Goal: Task Accomplishment & Management: Manage account settings

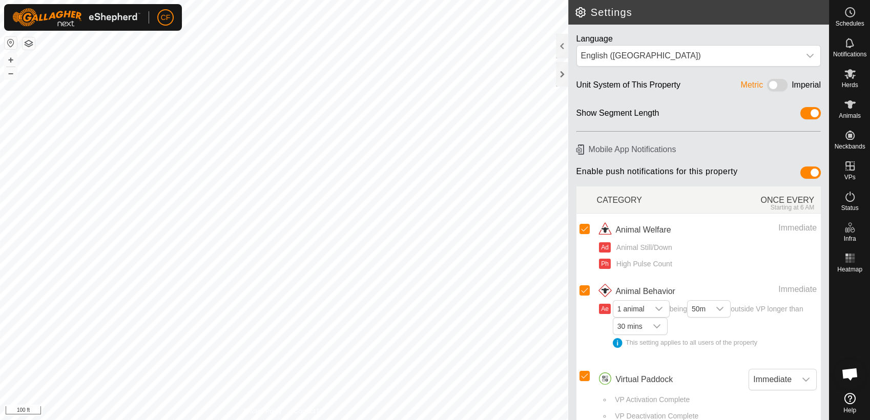
scroll to position [3559, 0]
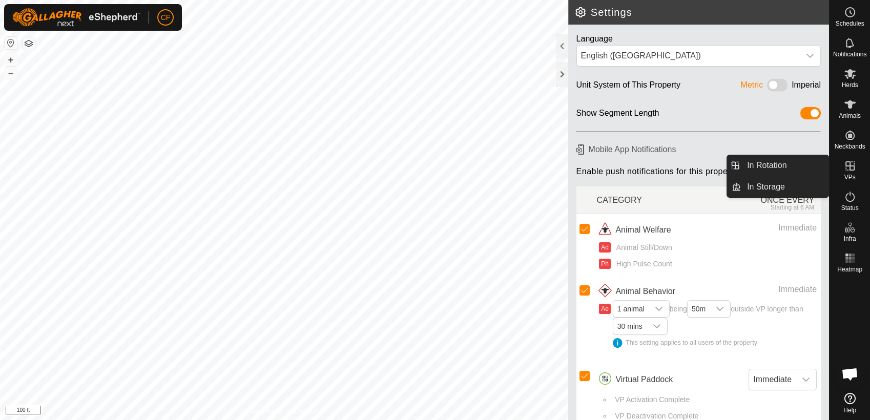
click at [850, 169] on icon at bounding box center [850, 166] width 12 height 12
click at [819, 166] on link "In Rotation" at bounding box center [785, 165] width 88 height 20
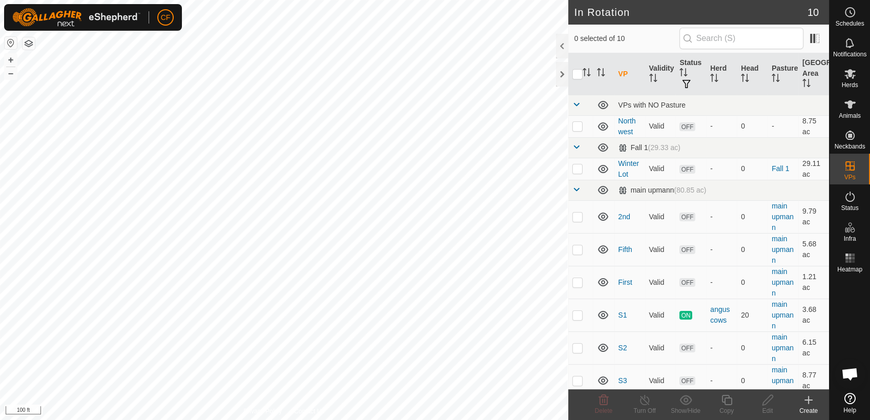
click at [808, 403] on icon at bounding box center [808, 399] width 0 height 7
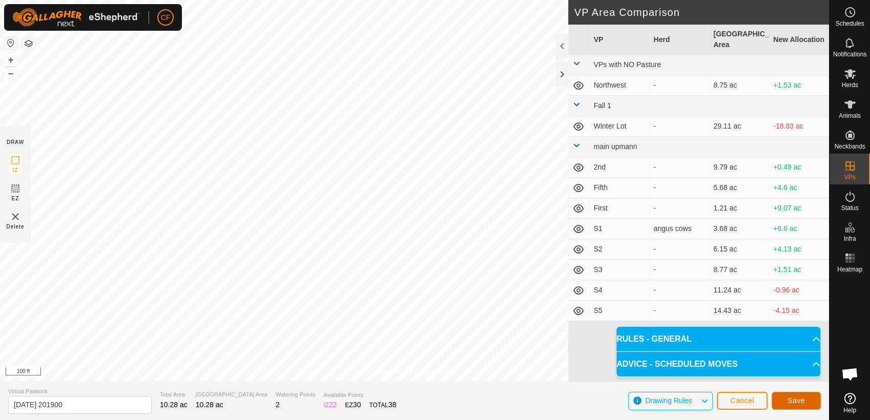
click at [790, 399] on span "Save" at bounding box center [795, 400] width 17 height 8
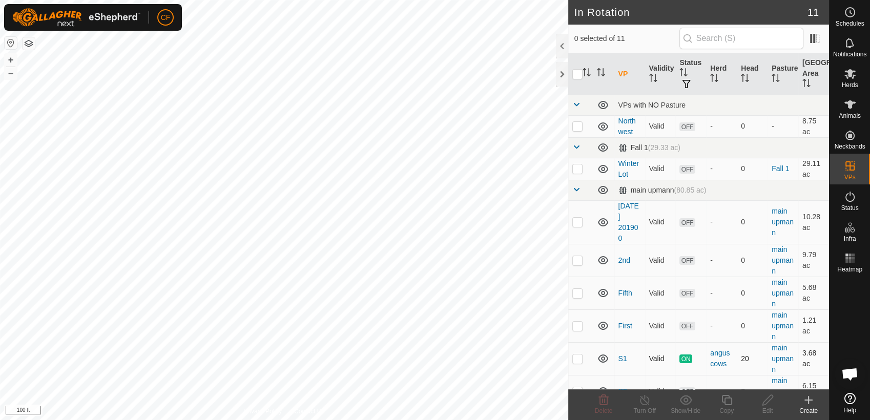
scroll to position [3559, 0]
checkbox input "true"
checkbox input "false"
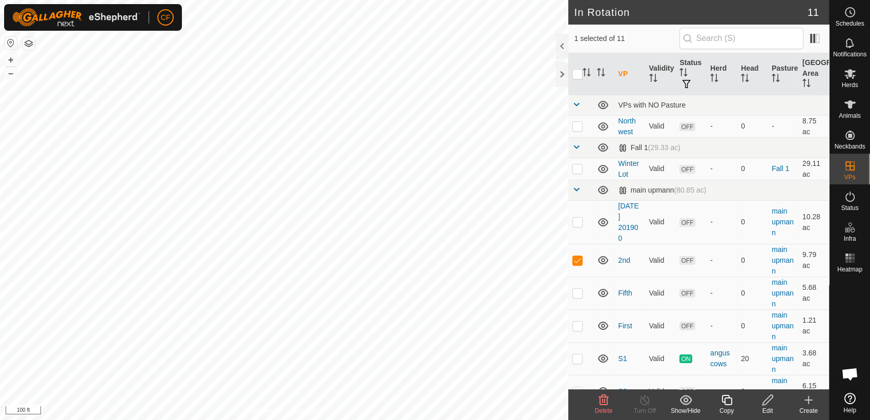
checkbox input "true"
checkbox input "false"
click at [574, 218] on p-checkbox at bounding box center [577, 222] width 10 height 8
checkbox input "false"
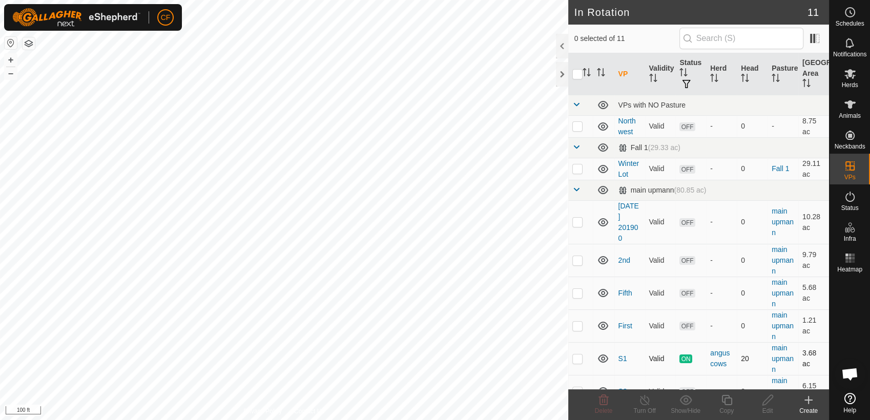
click at [577, 362] on p-checkbox at bounding box center [577, 358] width 10 height 8
checkbox input "true"
click at [640, 400] on icon at bounding box center [644, 400] width 9 height 10
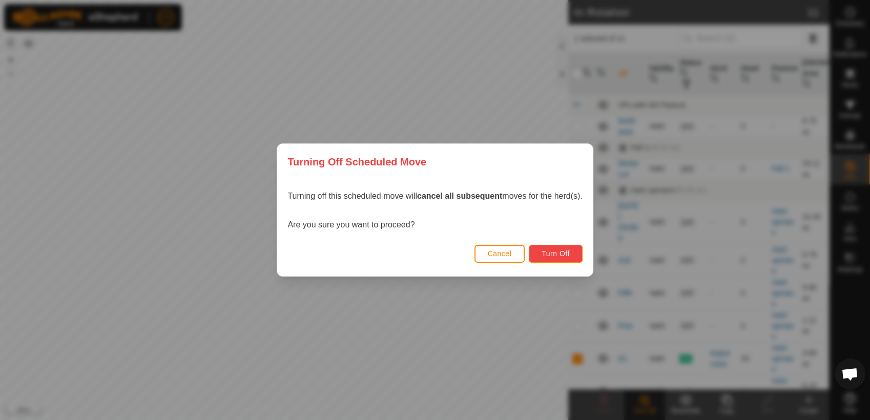
click at [544, 252] on span "Turn Off" at bounding box center [555, 253] width 28 height 8
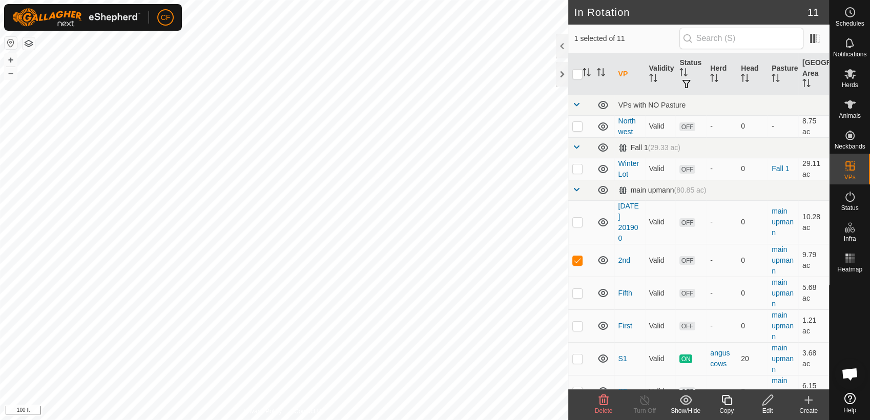
checkbox input "true"
checkbox input "false"
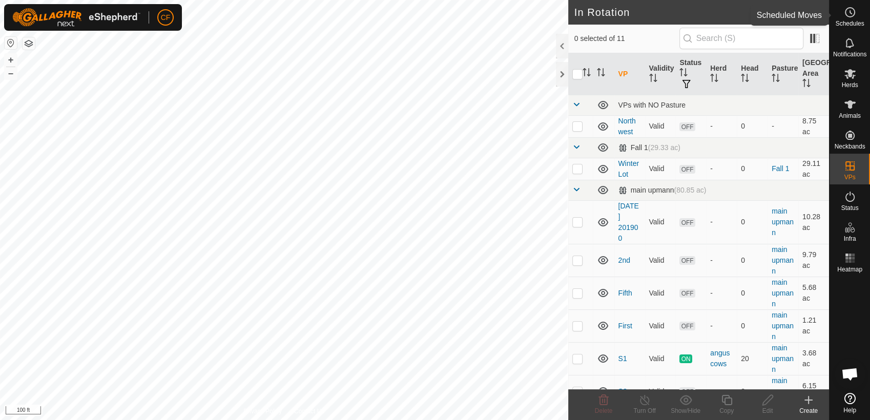
click at [857, 23] on span "Schedules" at bounding box center [849, 23] width 29 height 6
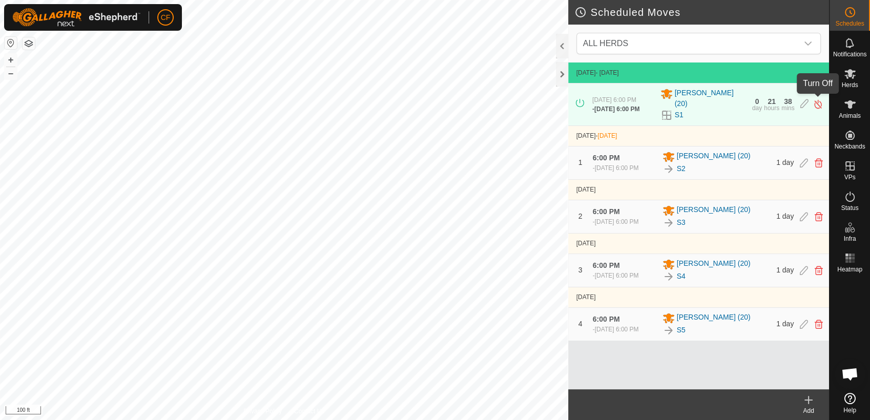
click at [819, 99] on img at bounding box center [818, 104] width 10 height 11
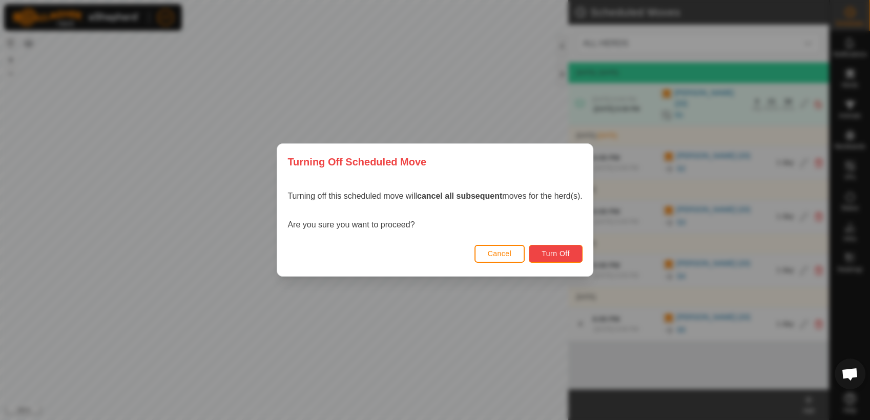
click at [549, 252] on span "Turn Off" at bounding box center [555, 253] width 28 height 8
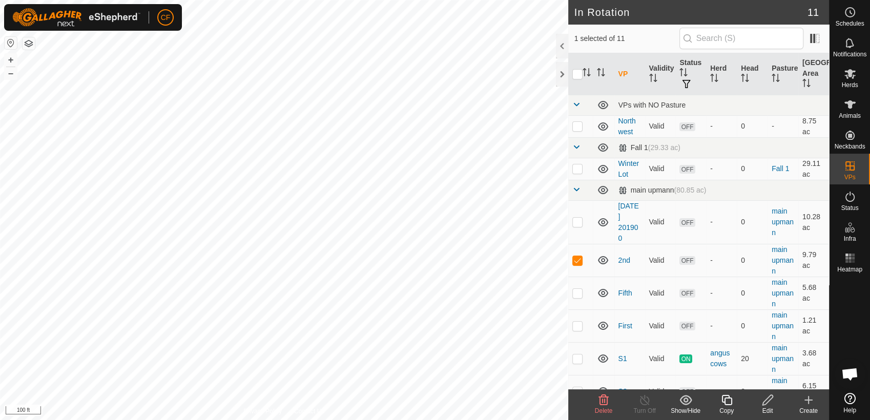
checkbox input "false"
checkbox input "true"
checkbox input "false"
checkbox input "true"
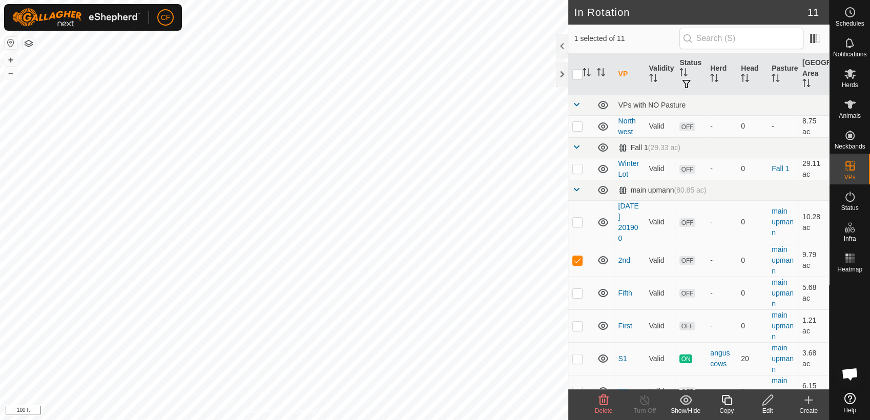
checkbox input "false"
click at [852, 9] on circle at bounding box center [849, 12] width 9 height 9
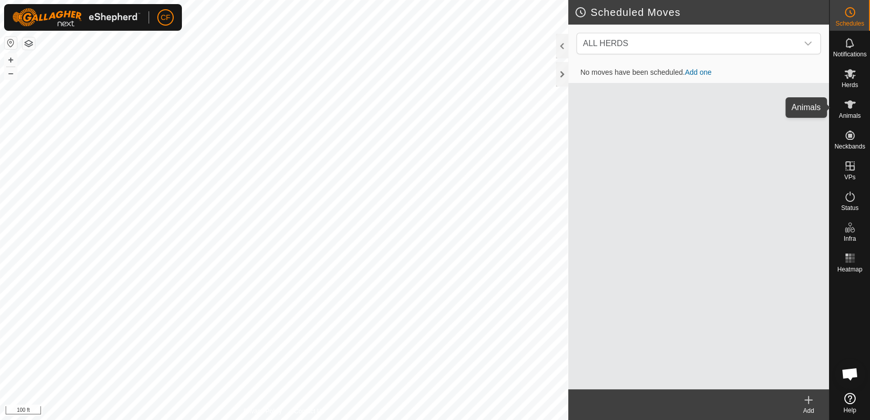
click at [848, 113] on span "Animals" at bounding box center [850, 116] width 22 height 6
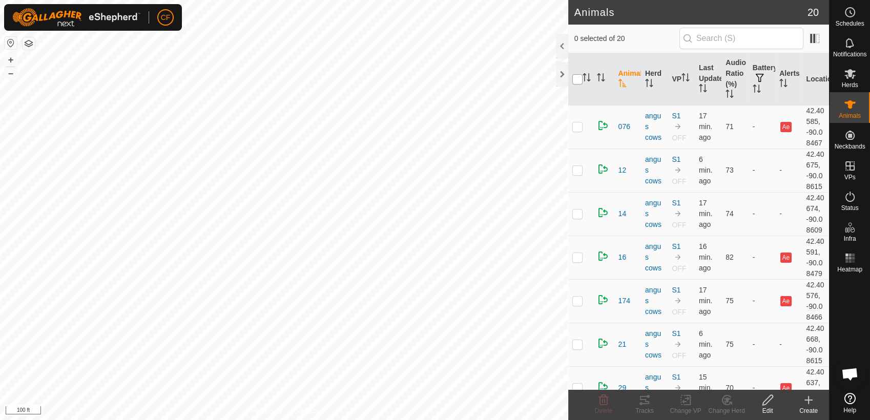
click at [579, 83] on input "checkbox" at bounding box center [577, 79] width 10 height 10
checkbox input "true"
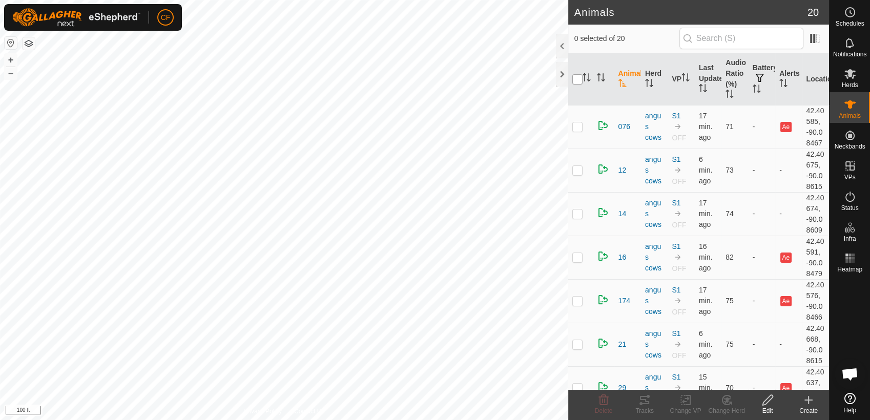
checkbox input "true"
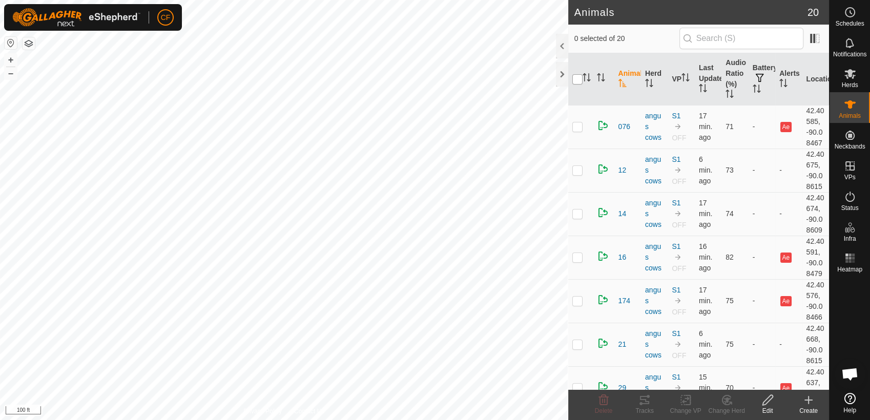
checkbox input "true"
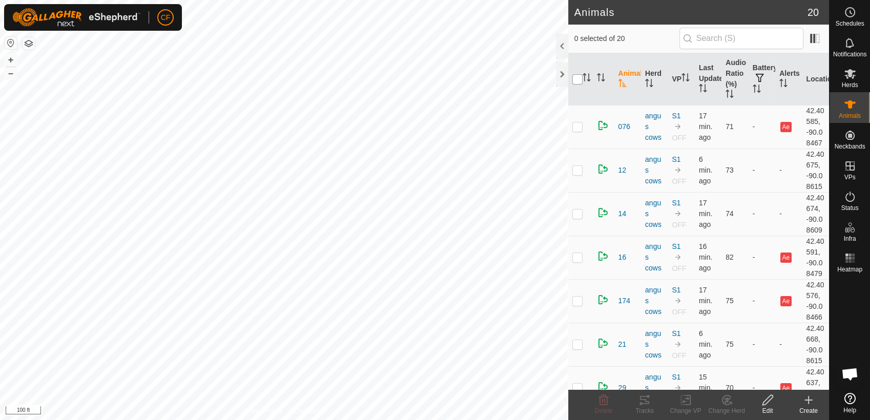
checkbox input "true"
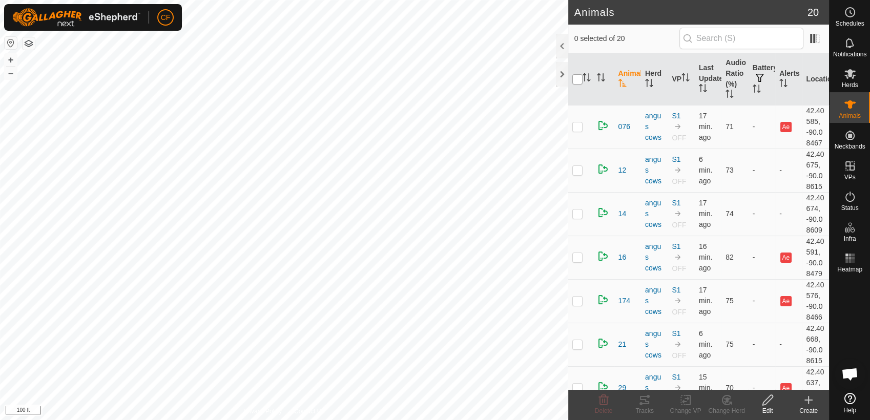
checkbox input "true"
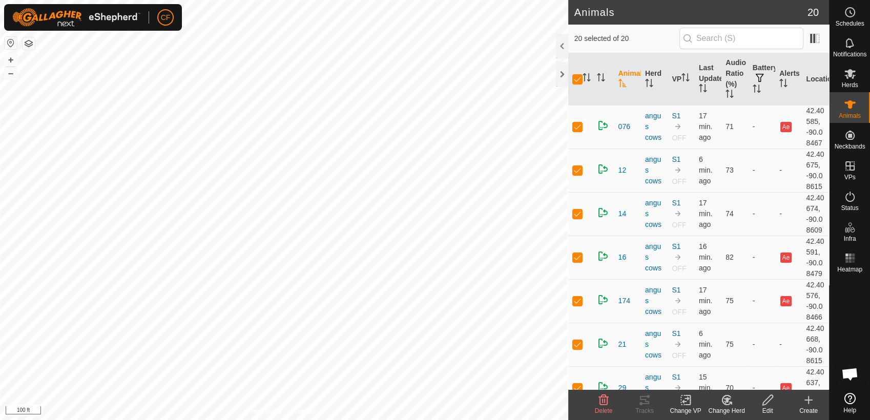
click at [685, 402] on icon at bounding box center [685, 400] width 7 height 7
click at [697, 350] on link "Choose VP..." at bounding box center [715, 356] width 101 height 20
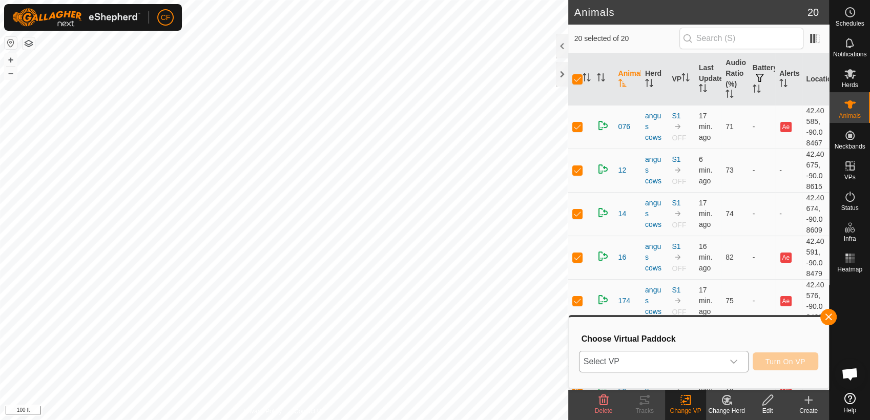
click at [736, 362] on icon "dropdown trigger" at bounding box center [733, 362] width 7 height 4
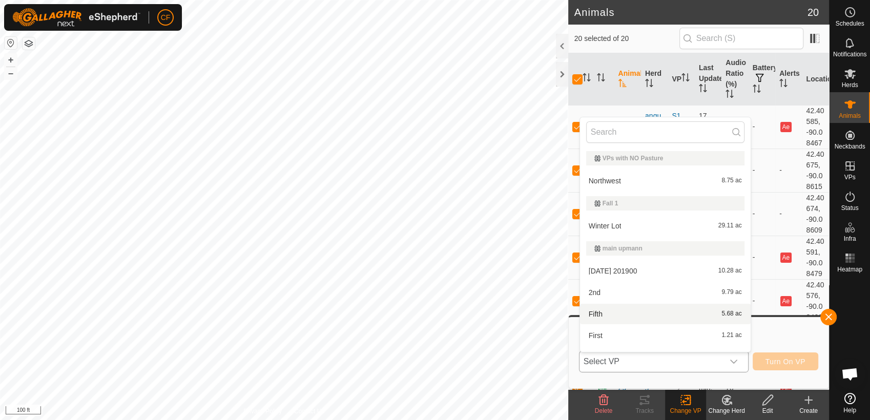
scroll to position [15, 0]
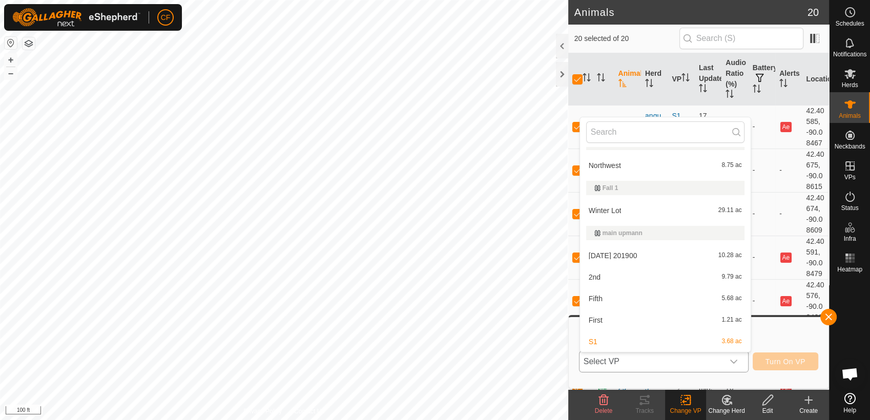
click at [681, 256] on li "[DATE] 201900 10.28 ac" at bounding box center [665, 255] width 171 height 20
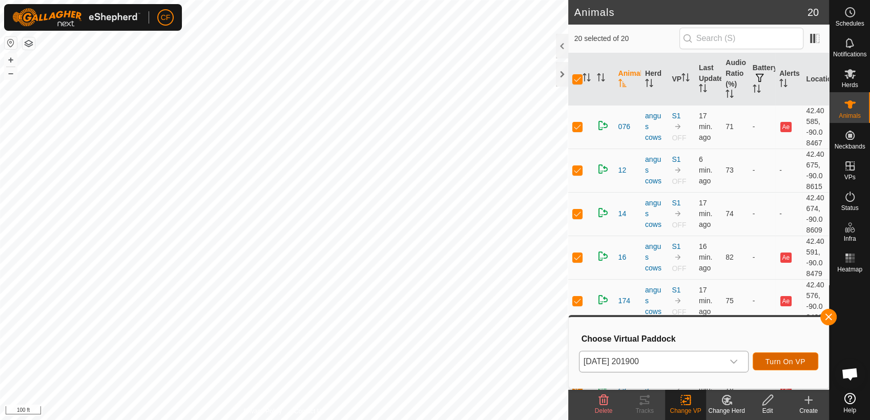
click at [782, 364] on span "Turn On VP" at bounding box center [785, 362] width 40 height 8
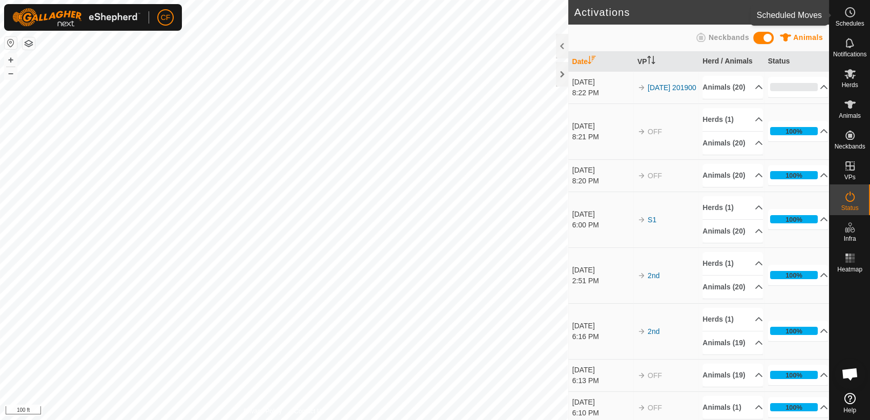
click at [854, 8] on icon at bounding box center [850, 12] width 12 height 12
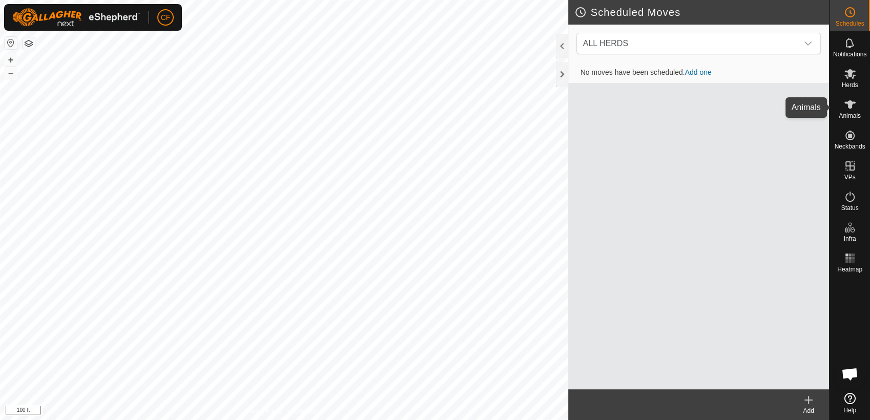
click at [850, 113] on span "Animals" at bounding box center [850, 116] width 22 height 6
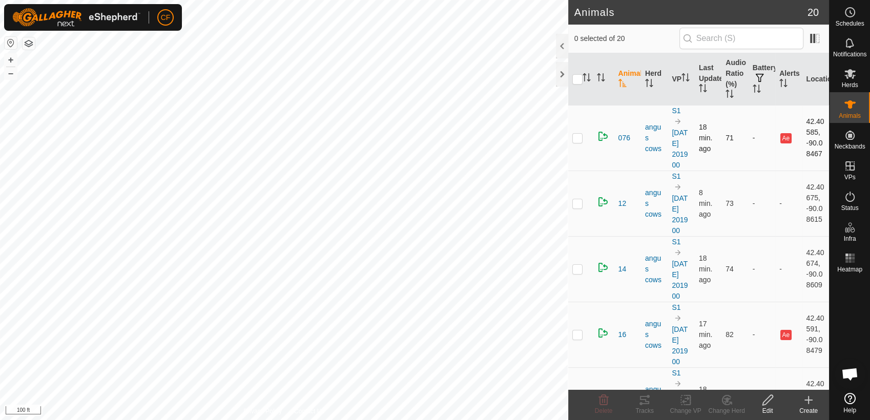
click at [576, 142] on p-checkbox at bounding box center [577, 138] width 10 height 8
checkbox input "true"
click at [574, 141] on p-checkbox at bounding box center [577, 138] width 10 height 8
click at [648, 403] on icon at bounding box center [644, 400] width 9 height 8
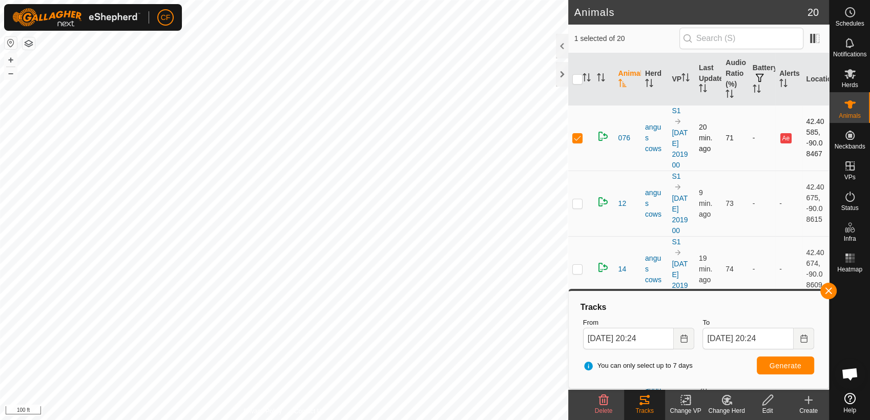
click at [577, 141] on p-checkbox at bounding box center [577, 138] width 10 height 8
checkbox input "false"
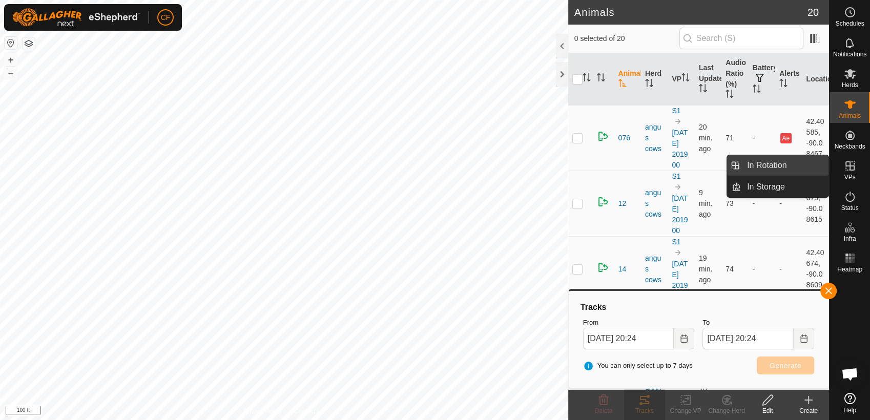
click at [790, 162] on link "In Rotation" at bounding box center [785, 165] width 88 height 20
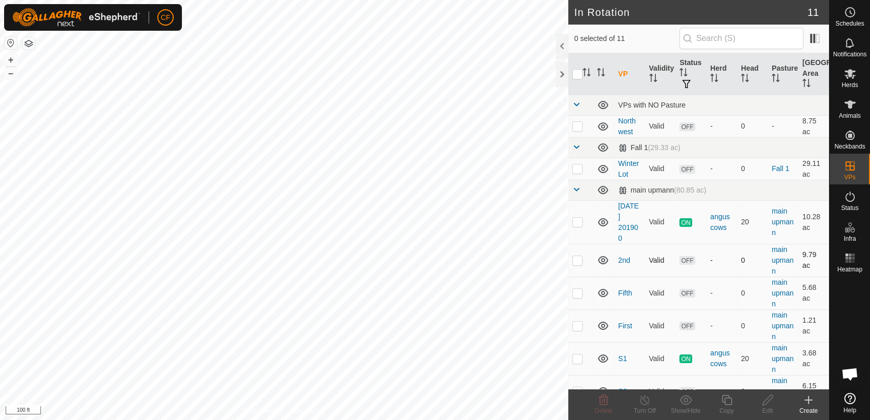
click at [575, 259] on p-checkbox at bounding box center [577, 260] width 10 height 8
click at [604, 400] on icon at bounding box center [604, 400] width 10 height 10
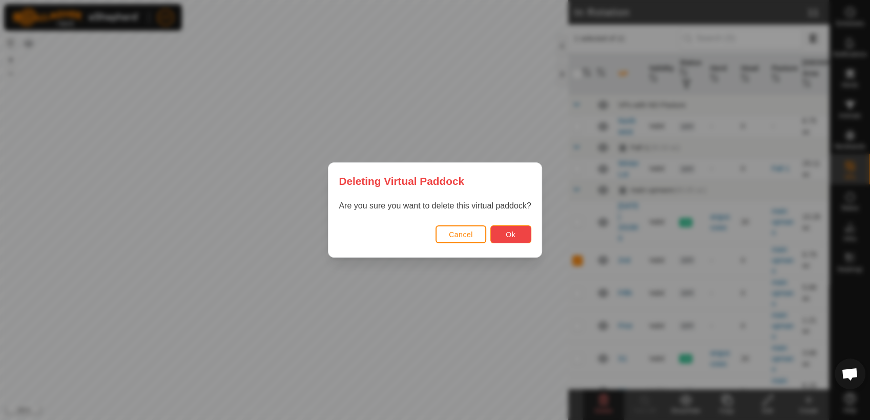
click at [515, 234] on button "Ok" at bounding box center [510, 234] width 41 height 18
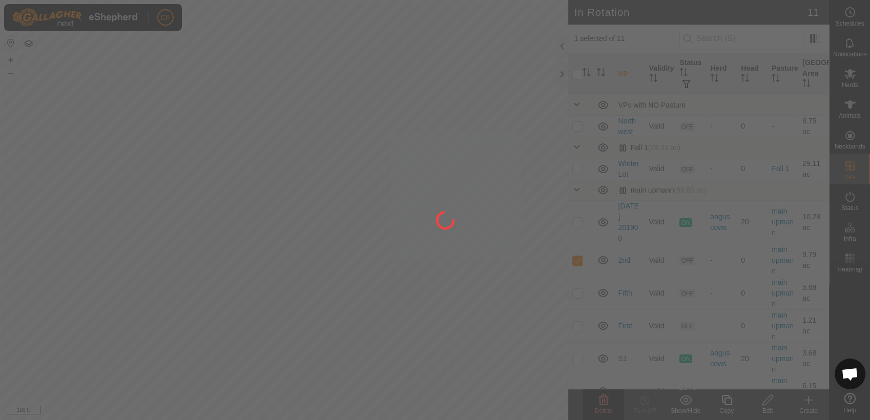
checkbox input "false"
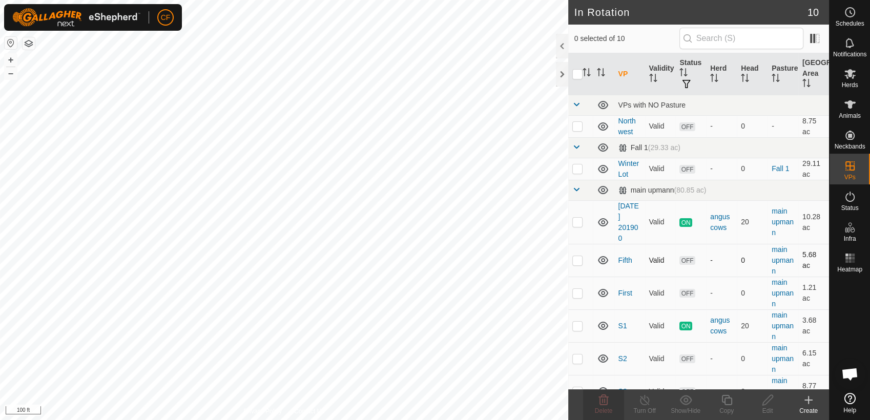
click at [574, 258] on p-checkbox at bounding box center [577, 260] width 10 height 8
checkbox input "true"
click at [607, 406] on div "Delete" at bounding box center [603, 410] width 41 height 9
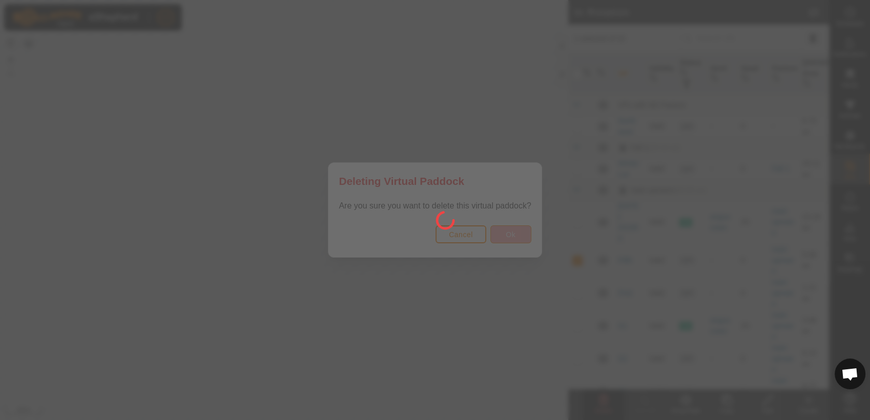
click at [508, 232] on div at bounding box center [435, 210] width 870 height 420
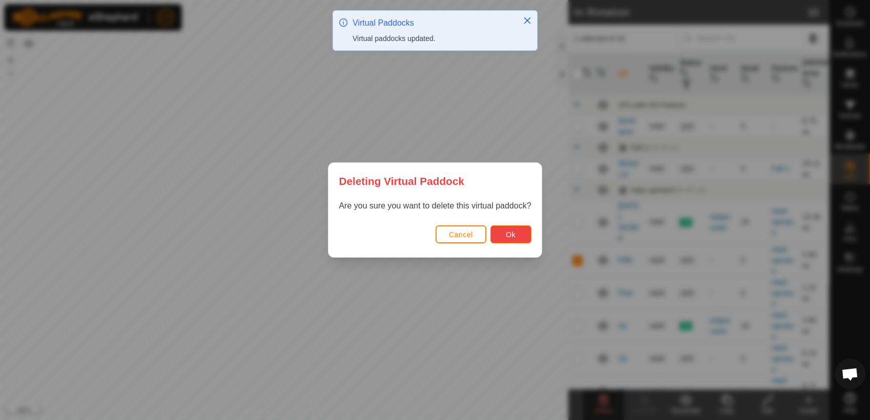
click at [508, 232] on span "Ok" at bounding box center [511, 235] width 10 height 8
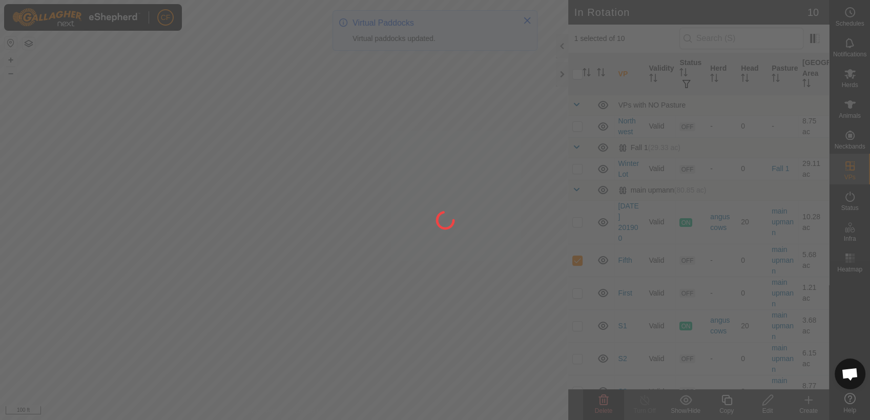
checkbox input "false"
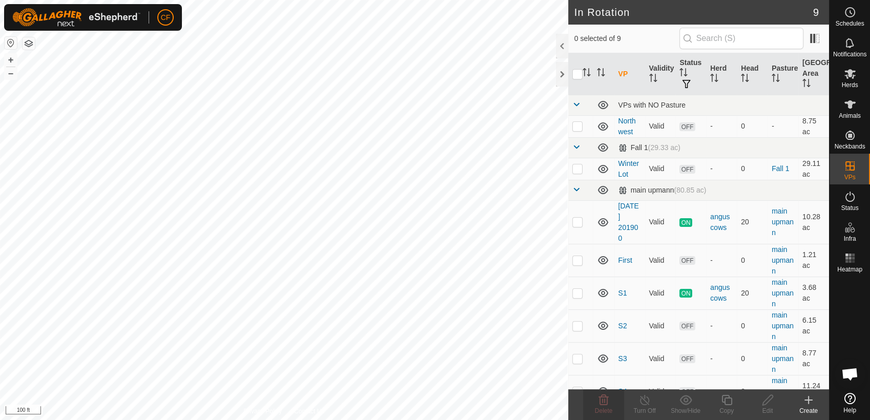
checkbox input "true"
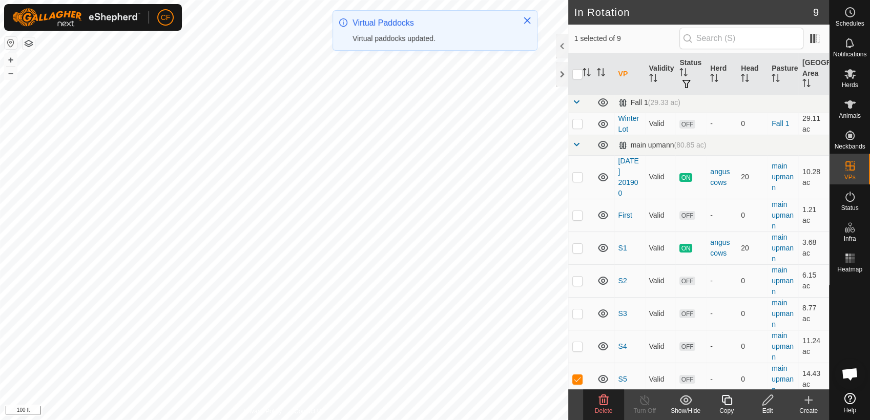
scroll to position [50, 0]
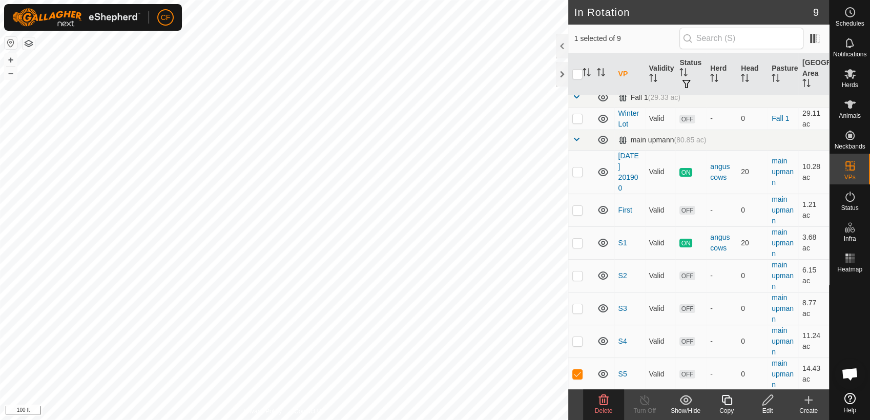
click at [599, 407] on div "Delete" at bounding box center [603, 410] width 41 height 9
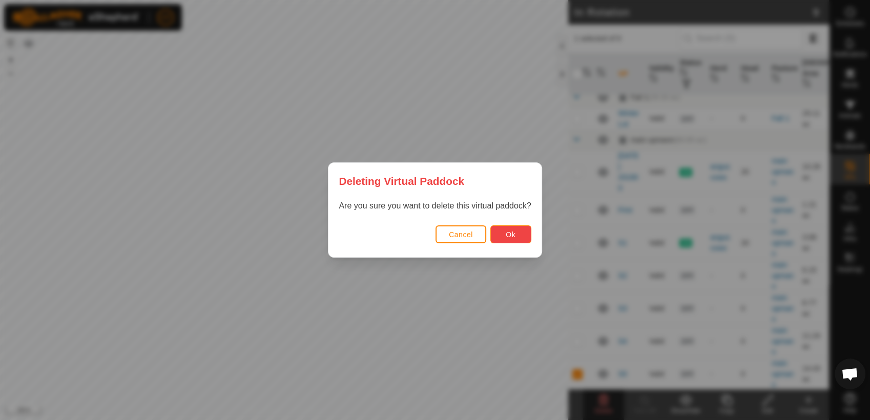
click at [508, 234] on span "Ok" at bounding box center [511, 235] width 10 height 8
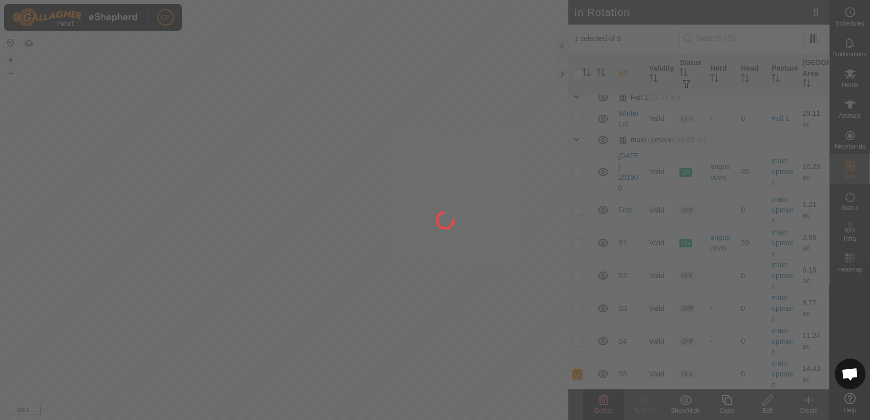
checkbox input "false"
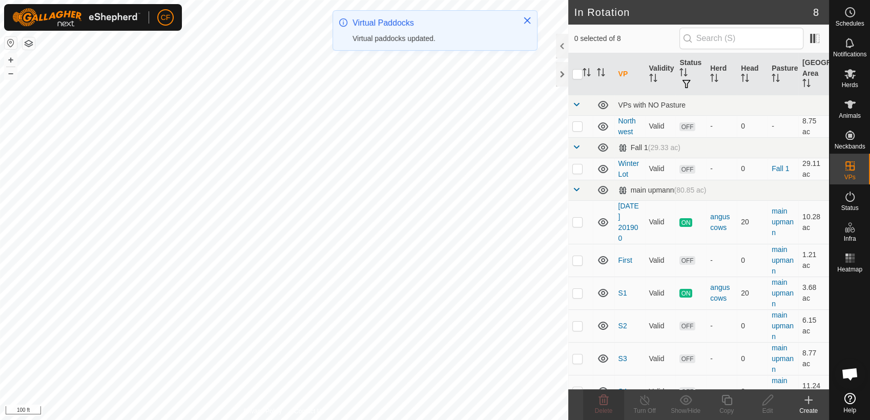
scroll to position [17, 0]
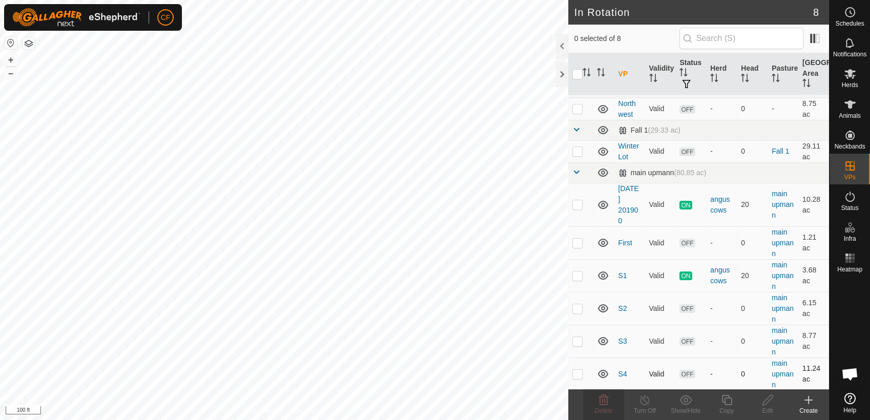
click at [574, 370] on p-checkbox at bounding box center [577, 374] width 10 height 8
click at [599, 398] on icon at bounding box center [604, 400] width 10 height 10
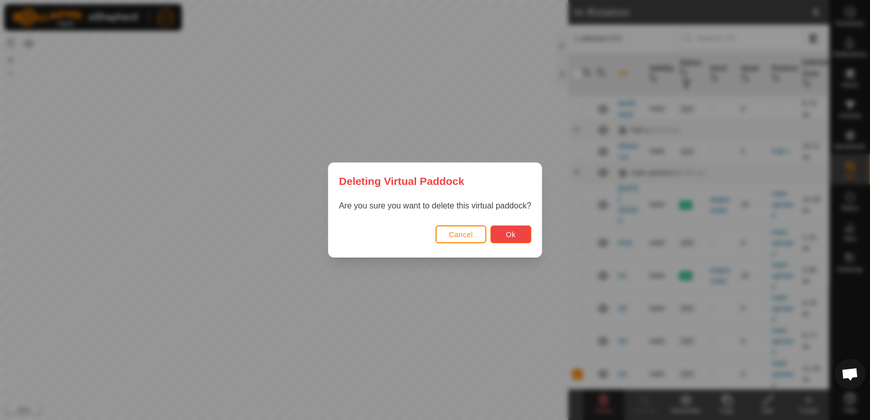
click at [504, 240] on button "Ok" at bounding box center [510, 234] width 41 height 18
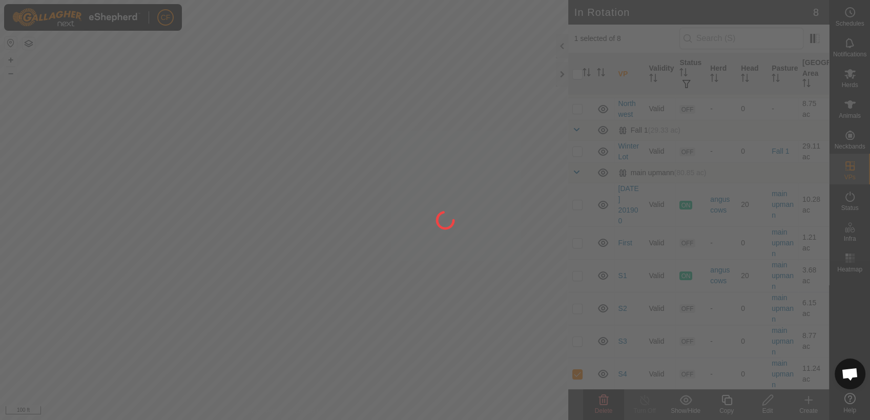
checkbox input "false"
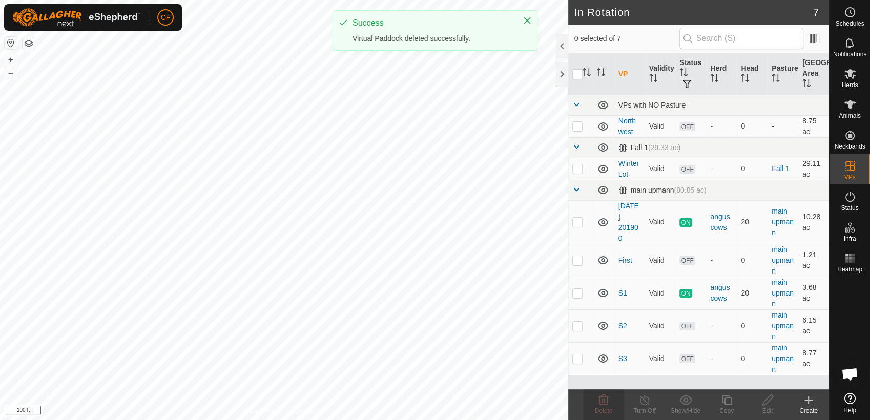
scroll to position [0, 0]
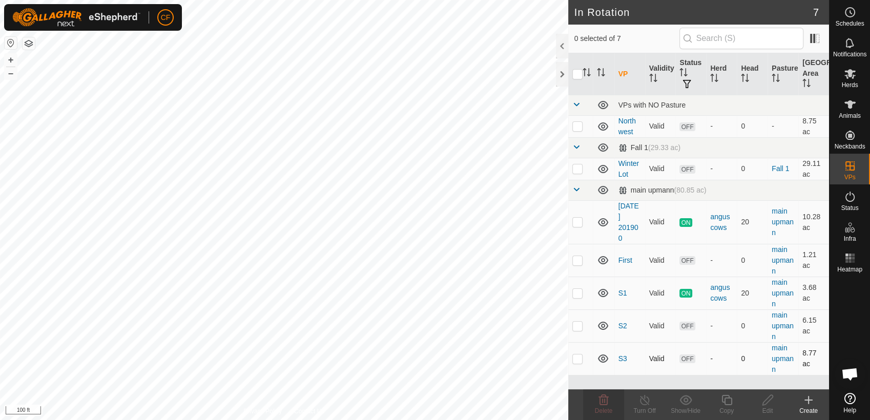
click at [578, 360] on p-checkbox at bounding box center [577, 358] width 10 height 8
click at [602, 401] on icon at bounding box center [604, 400] width 10 height 10
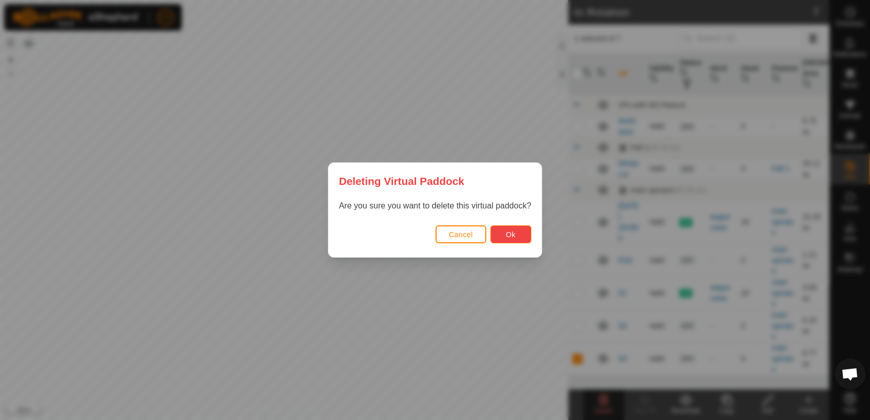
click at [515, 237] on button "Ok" at bounding box center [510, 234] width 41 height 18
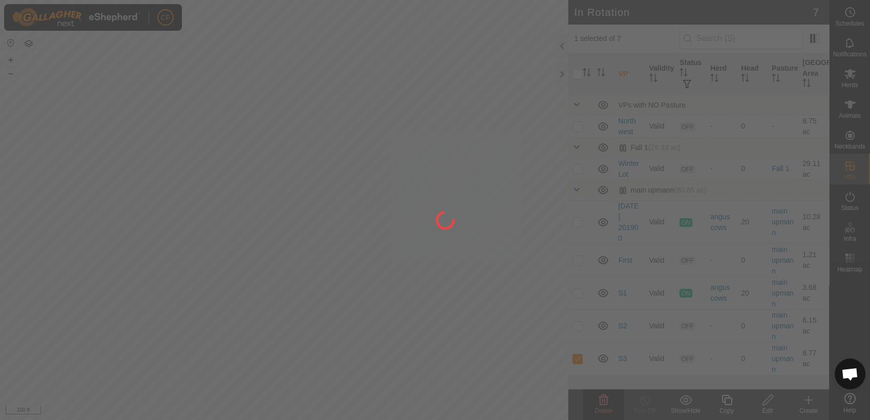
checkbox input "false"
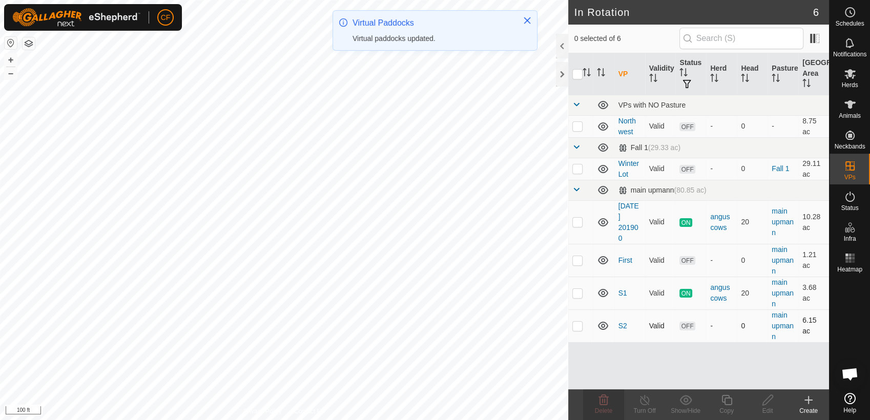
click at [577, 326] on p-checkbox at bounding box center [577, 326] width 10 height 8
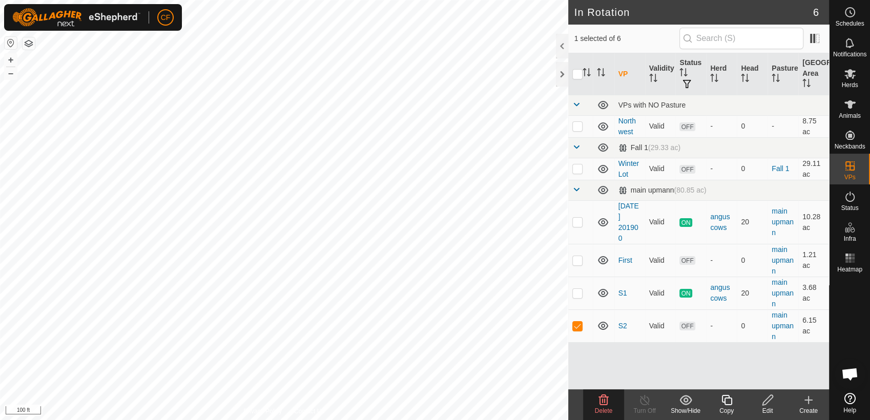
click at [604, 398] on icon at bounding box center [604, 400] width 10 height 10
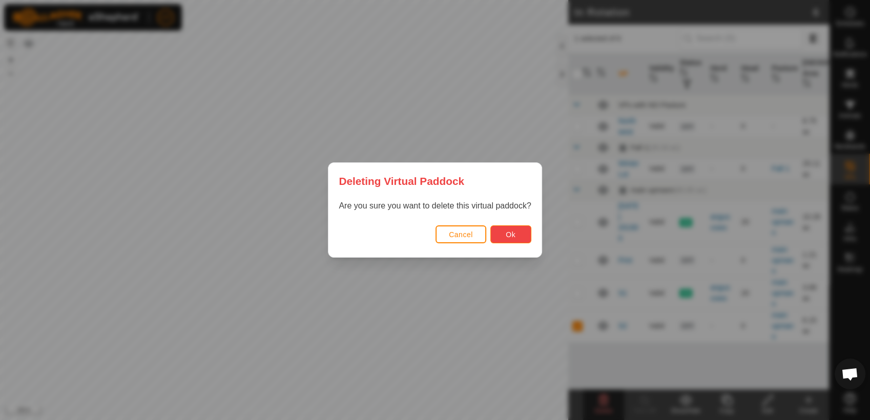
click at [515, 234] on button "Ok" at bounding box center [510, 234] width 41 height 18
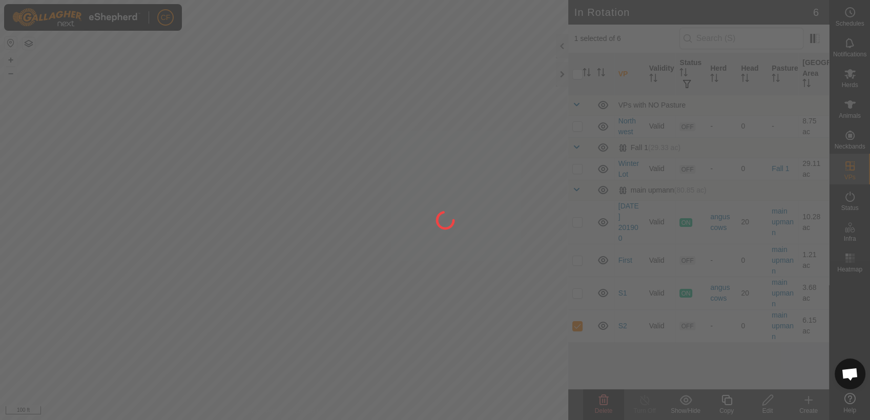
checkbox input "false"
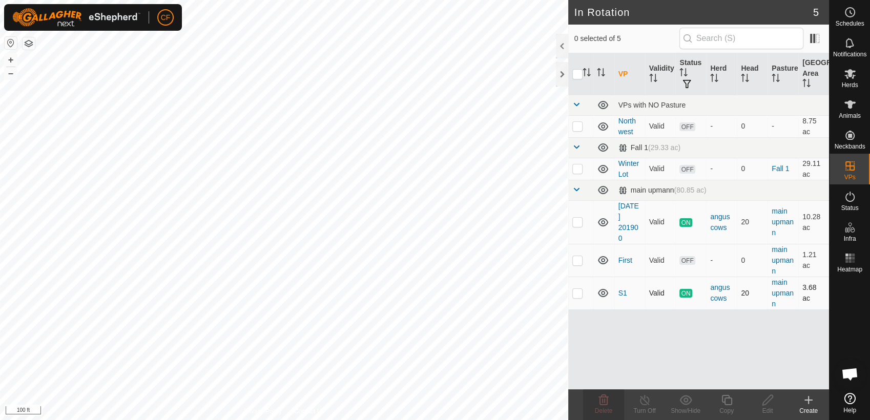
click at [581, 295] on p-checkbox at bounding box center [577, 293] width 10 height 8
checkbox input "true"
click at [643, 401] on icon at bounding box center [644, 400] width 13 height 12
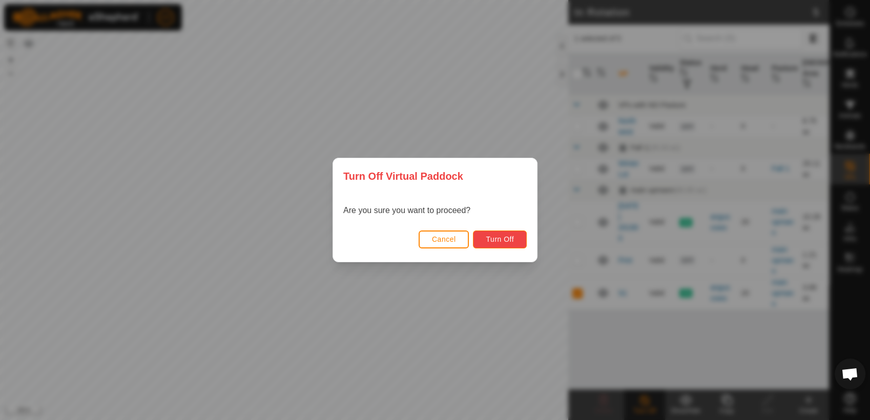
click at [478, 240] on button "Turn Off" at bounding box center [500, 240] width 54 height 18
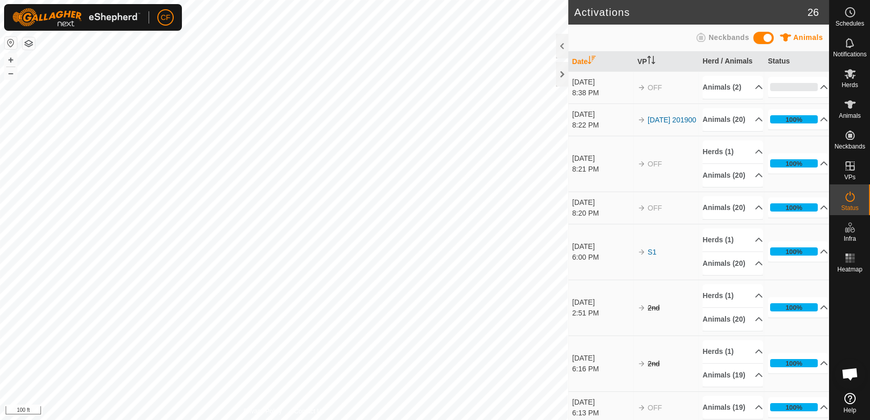
click at [852, 375] on span "Open chat" at bounding box center [849, 375] width 17 height 14
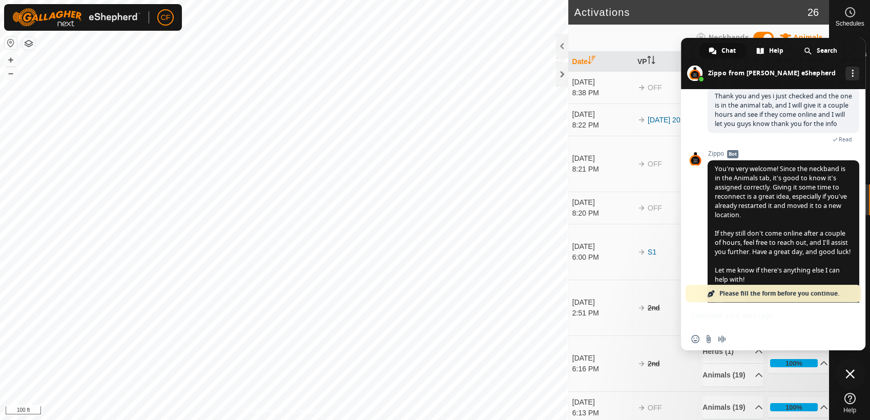
scroll to position [3906, 0]
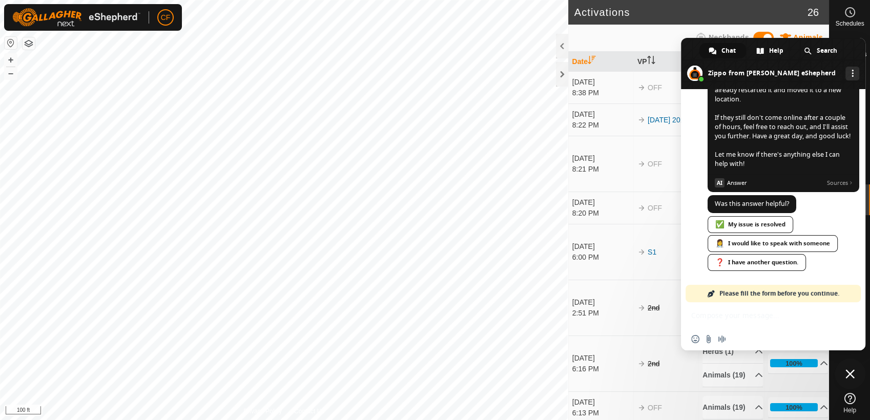
click at [852, 375] on span "Close chat" at bounding box center [849, 373] width 9 height 9
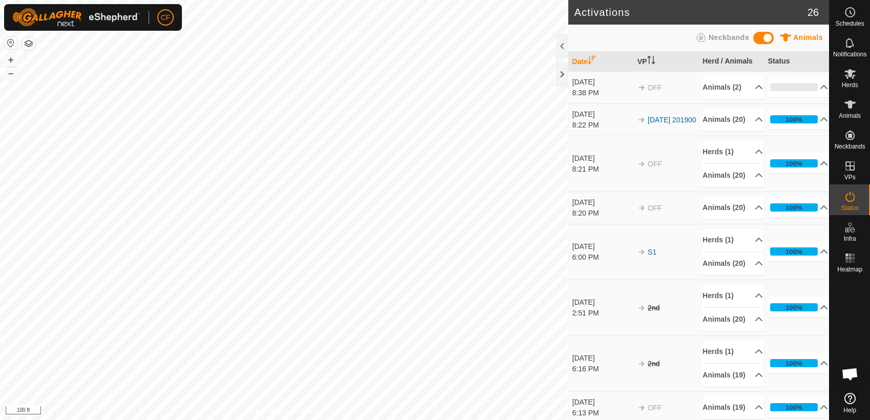
click at [846, 400] on icon at bounding box center [849, 398] width 11 height 11
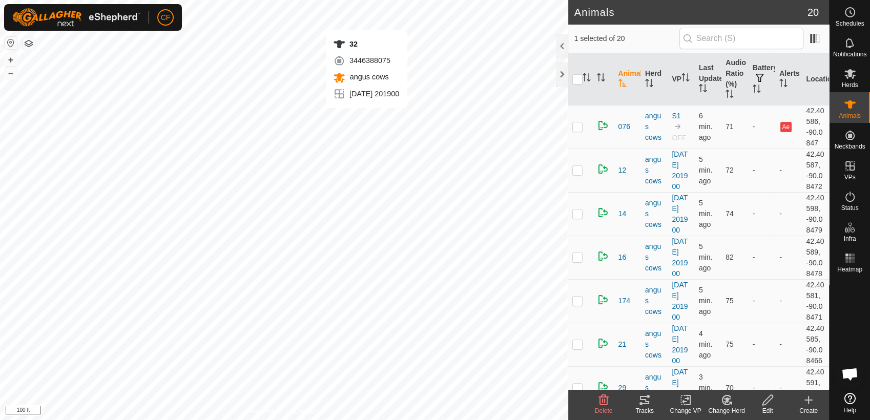
checkbox input "false"
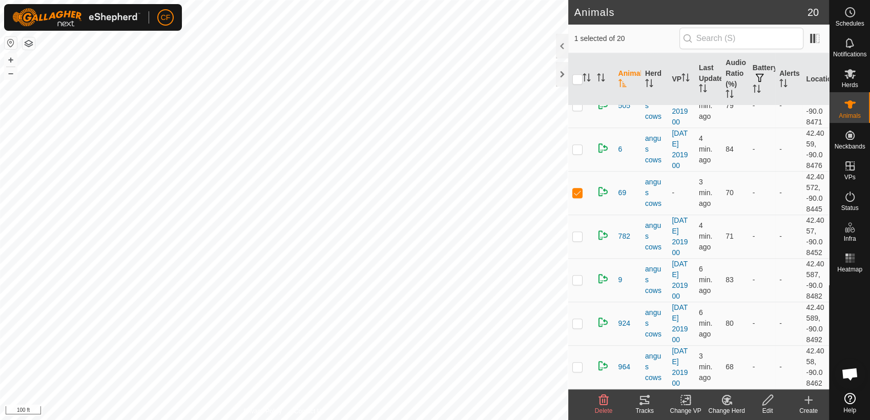
scroll to position [660, 0]
click at [576, 197] on p-checkbox at bounding box center [577, 193] width 10 height 8
checkbox input "false"
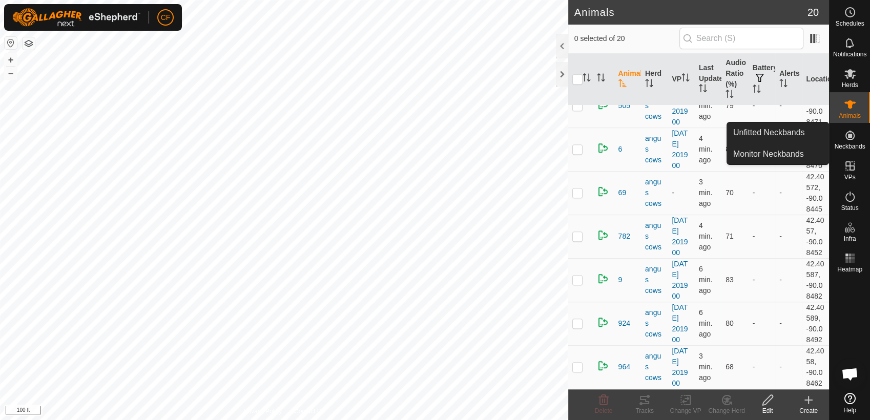
click at [849, 137] on icon at bounding box center [849, 135] width 9 height 9
click at [788, 152] on link "Monitor Neckbands" at bounding box center [777, 154] width 101 height 20
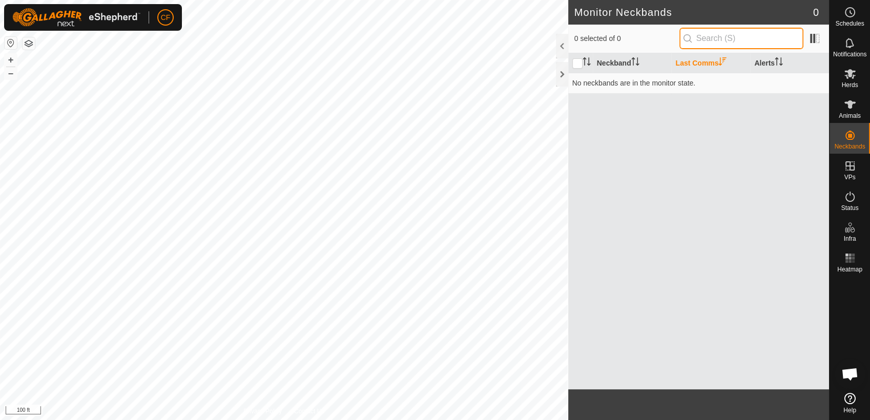
click at [748, 39] on input "text" at bounding box center [741, 39] width 124 height 22
type input "6"
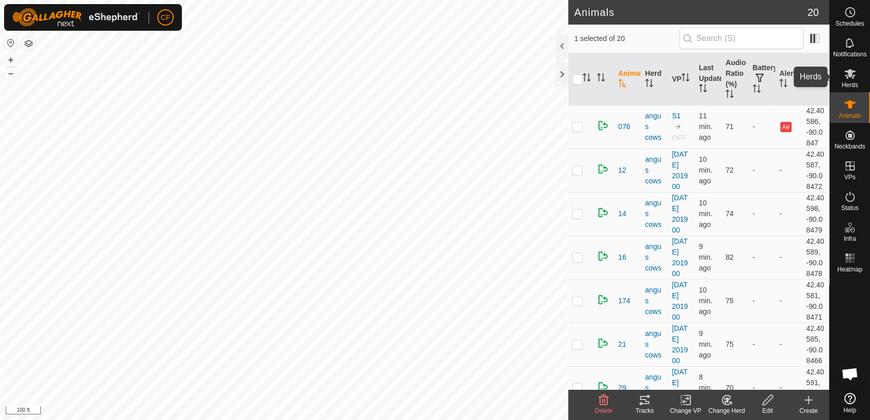
click at [849, 82] on span "Herds" at bounding box center [849, 85] width 16 height 6
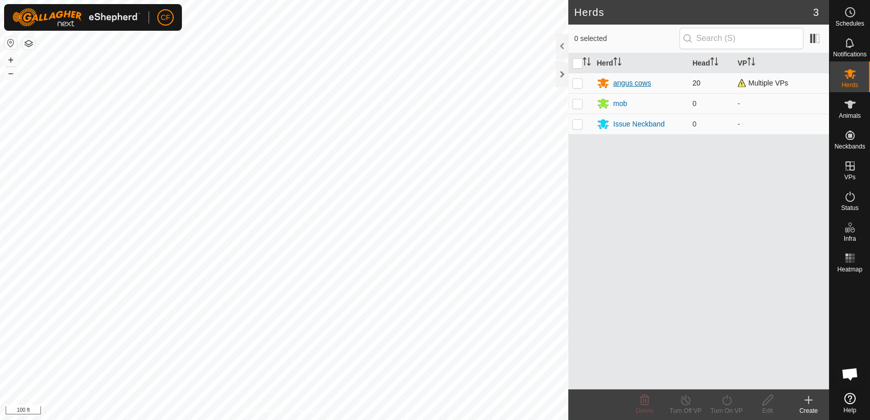
click at [636, 81] on div "angus cows" at bounding box center [632, 83] width 38 height 11
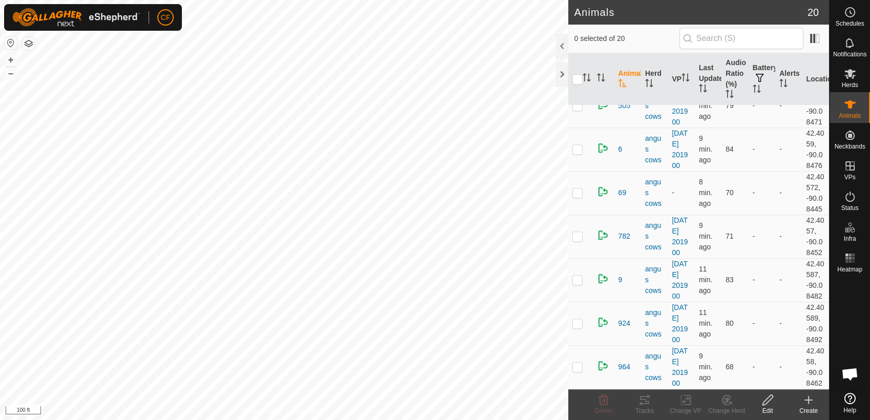
scroll to position [758, 0]
click at [579, 189] on p-checkbox at bounding box center [577, 193] width 10 height 8
checkbox input "true"
click at [683, 406] on icon at bounding box center [685, 400] width 13 height 12
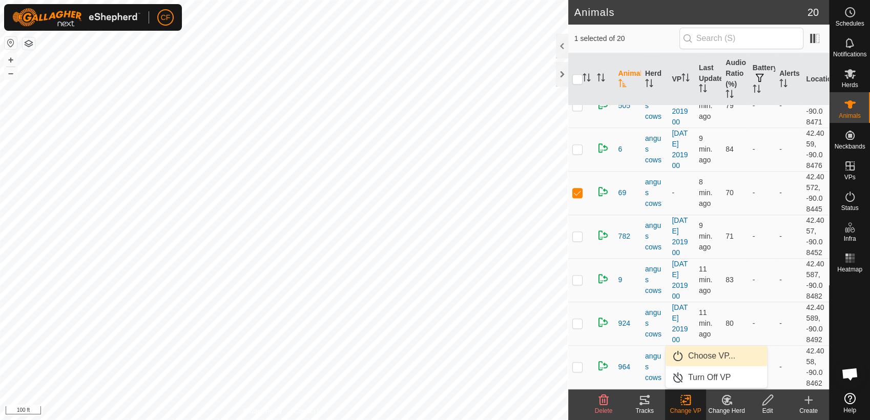
click at [697, 357] on link "Choose VP..." at bounding box center [715, 356] width 101 height 20
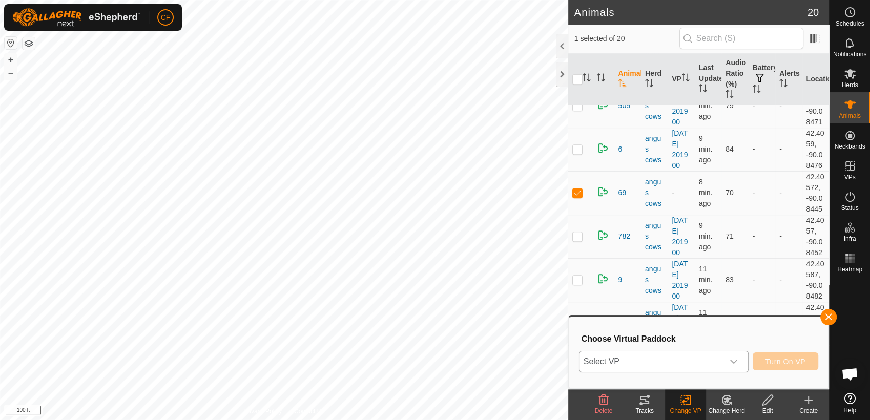
click at [733, 362] on icon "dropdown trigger" at bounding box center [733, 362] width 8 height 8
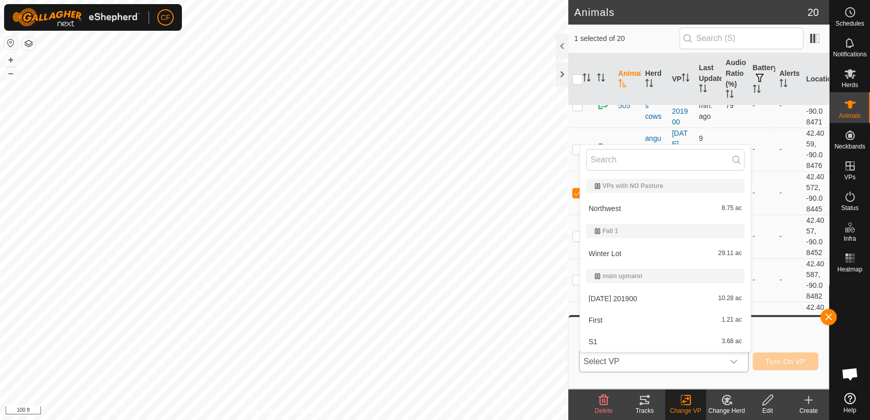
click at [662, 297] on li "[DATE] 201900 10.28 ac" at bounding box center [665, 298] width 171 height 20
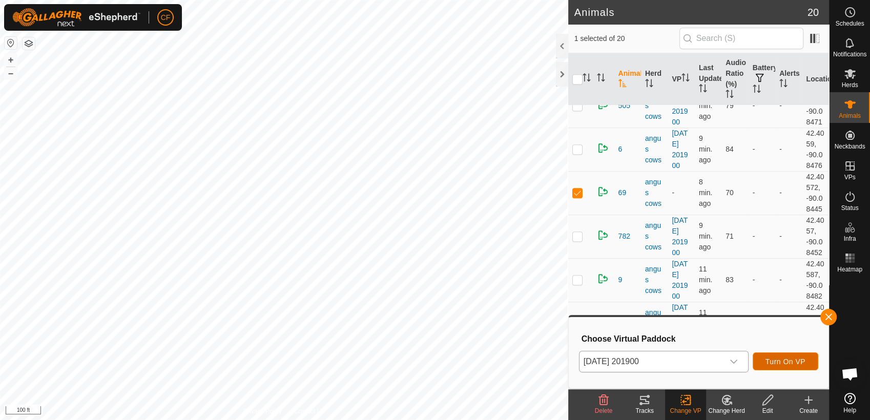
click at [778, 356] on button "Turn On VP" at bounding box center [786, 361] width 66 height 18
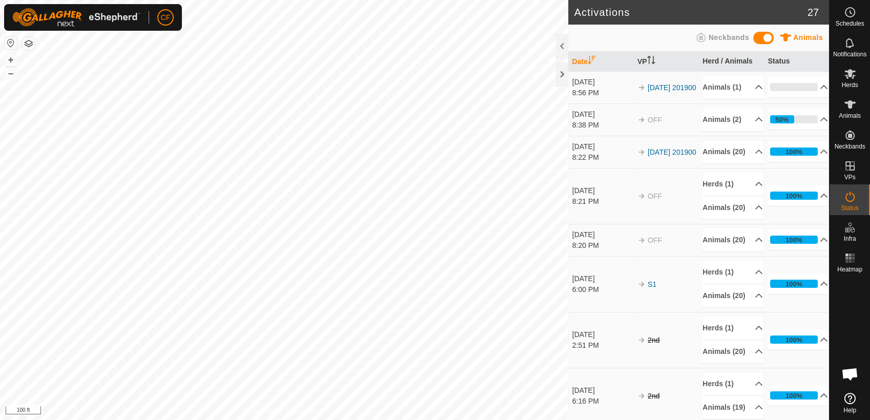
scroll to position [3862, 0]
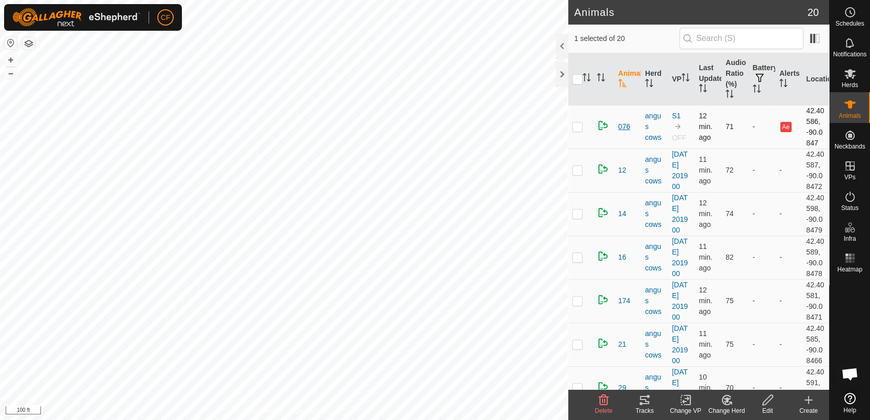
click at [624, 128] on span "076" at bounding box center [624, 126] width 12 height 11
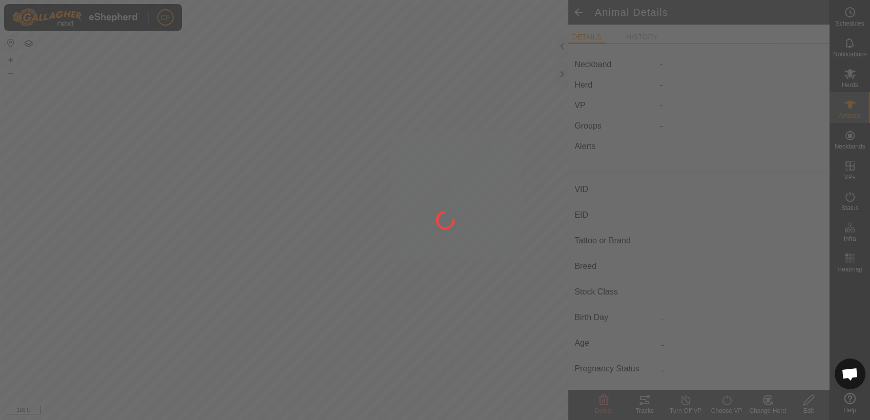
type input "076"
type input "-"
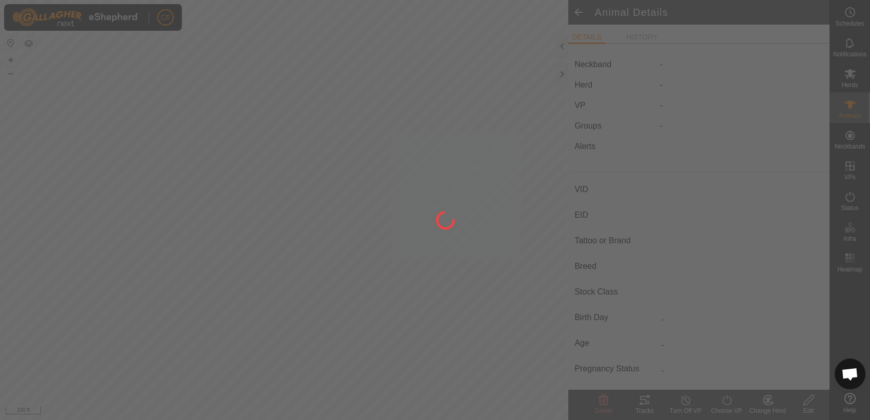
type input "-"
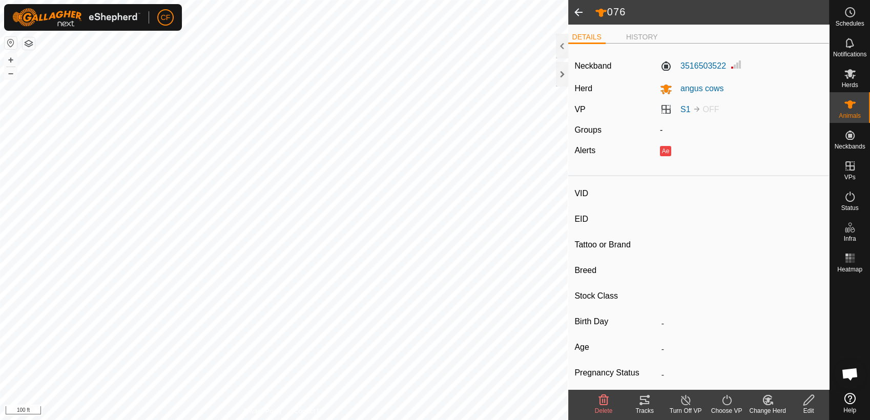
type input "32"
type input "-"
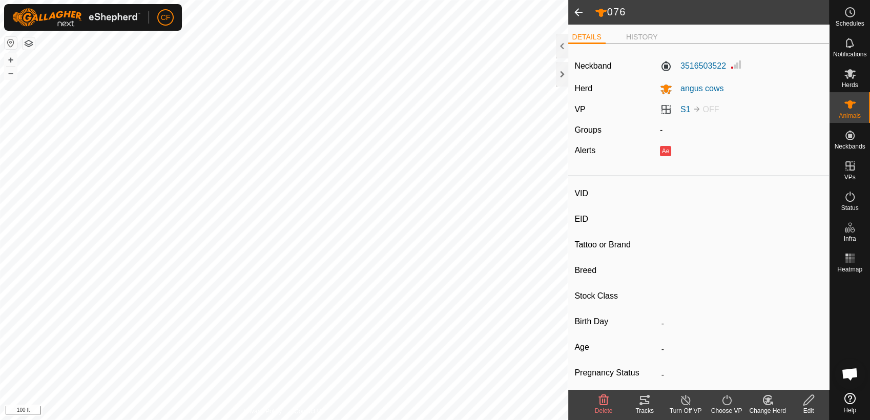
type input "-"
click at [643, 407] on div "Tracks" at bounding box center [644, 410] width 41 height 9
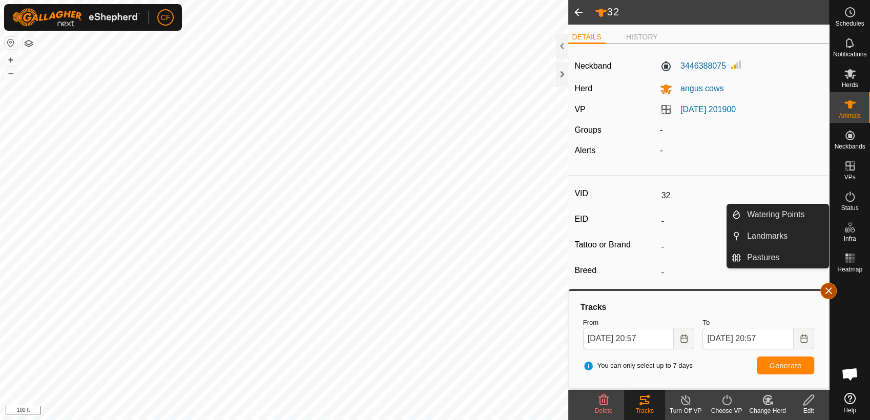
click at [828, 292] on button "button" at bounding box center [828, 291] width 16 height 16
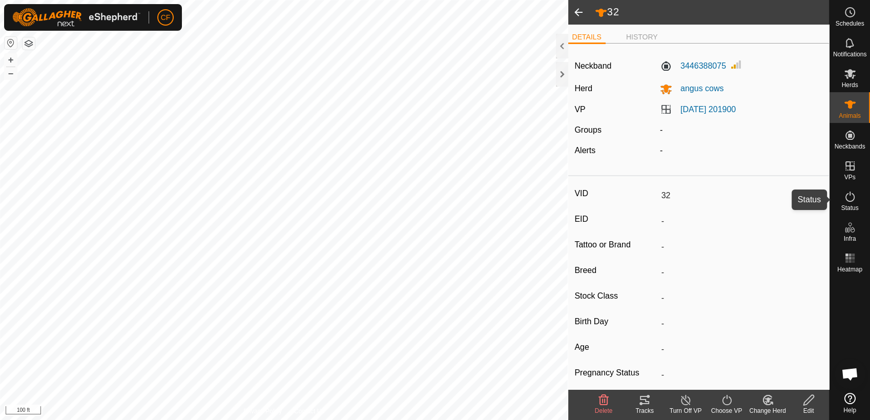
click at [845, 194] on icon at bounding box center [850, 197] width 12 height 12
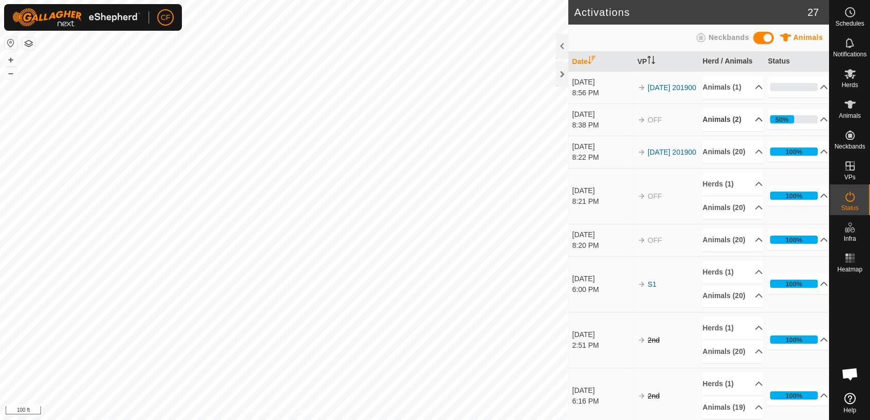
click at [742, 118] on p-accordion-header "Animals (2)" at bounding box center [732, 119] width 60 height 23
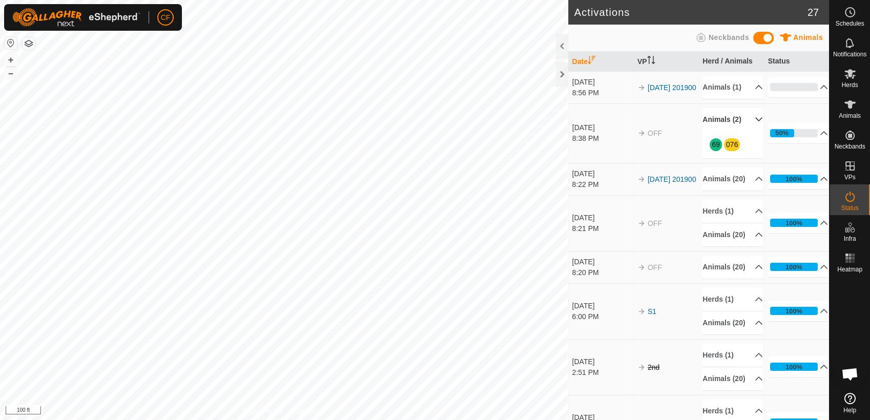
click at [742, 116] on p-accordion-header "Animals (2)" at bounding box center [732, 119] width 60 height 23
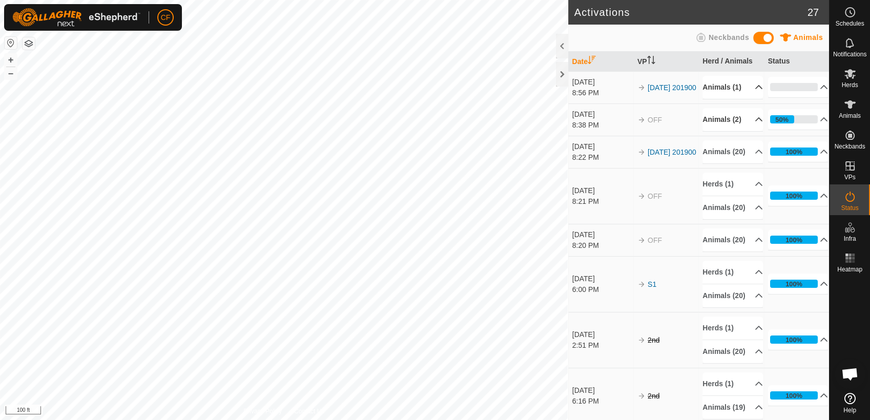
click at [746, 85] on p-accordion-header "Animals (1)" at bounding box center [732, 87] width 60 height 23
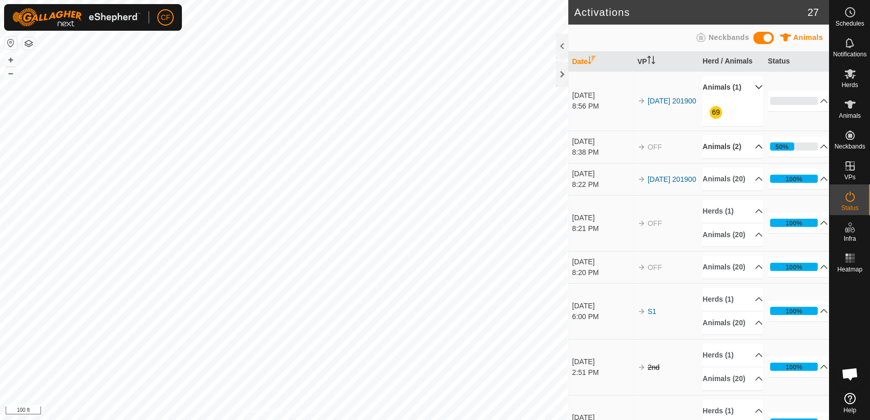
click at [746, 85] on p-accordion-header "Animals (1)" at bounding box center [732, 87] width 60 height 23
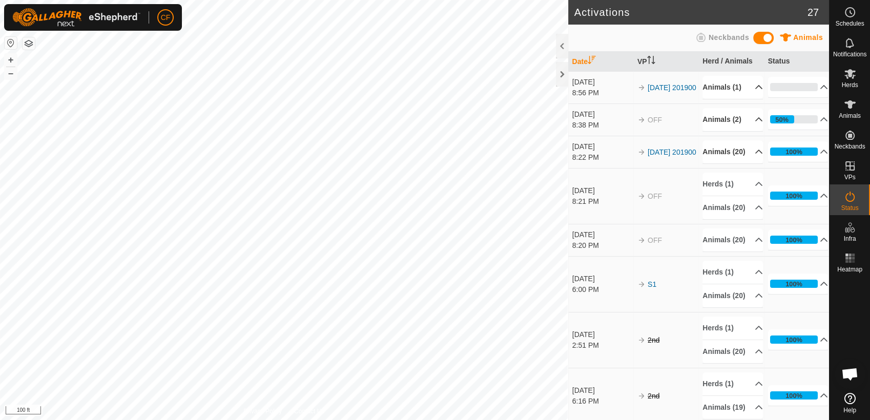
click at [745, 154] on p-accordion-header "Animals (20)" at bounding box center [732, 151] width 60 height 23
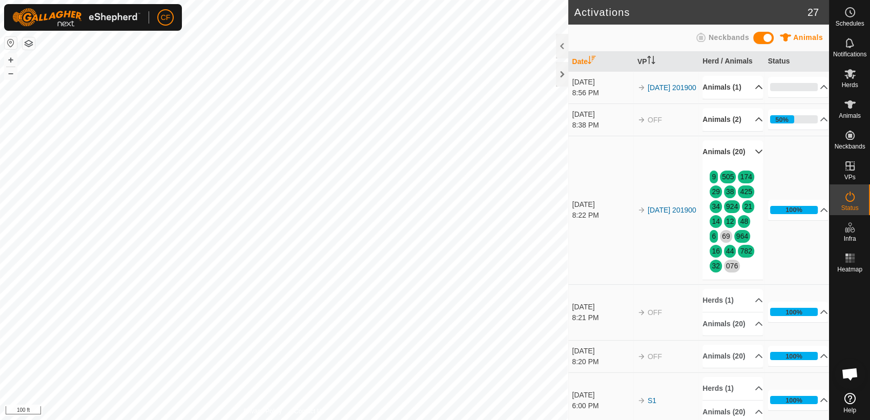
click at [745, 154] on p-accordion-header "Animals (20)" at bounding box center [732, 151] width 60 height 23
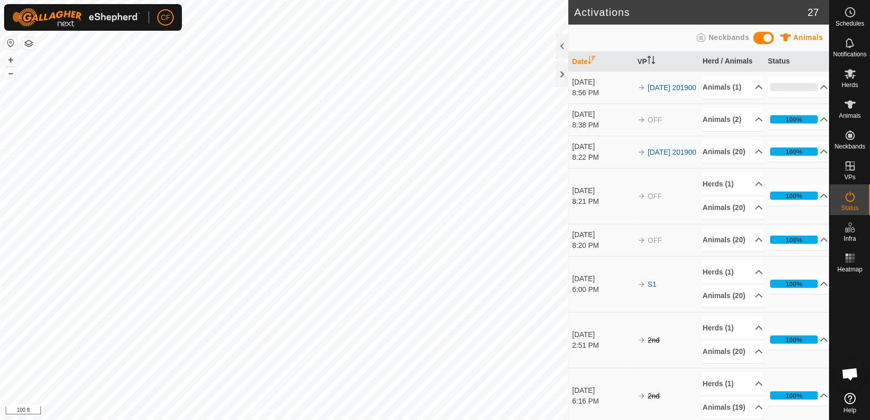
scroll to position [3862, 0]
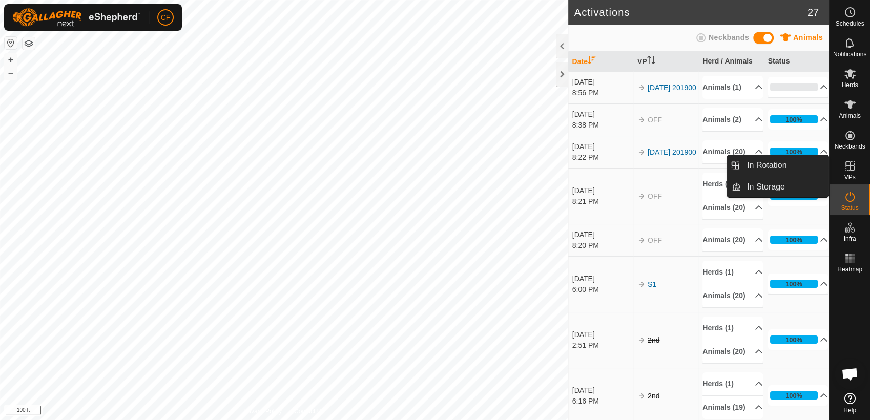
click at [845, 176] on span "VPs" at bounding box center [849, 177] width 11 height 6
click at [800, 163] on link "In Rotation" at bounding box center [785, 165] width 88 height 20
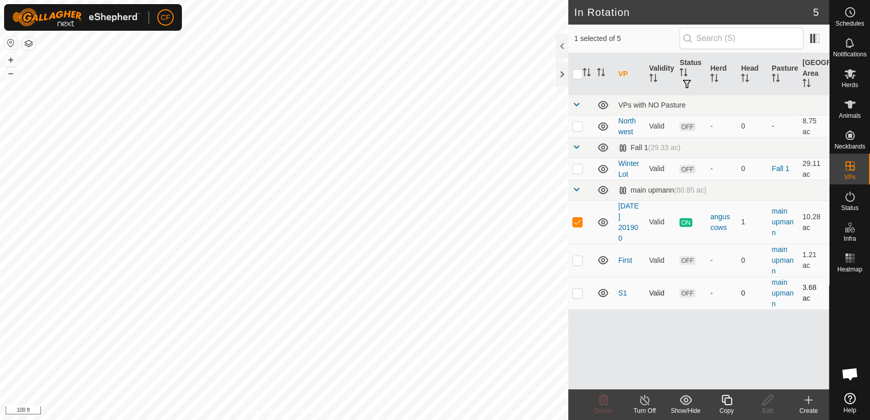
checkbox input "false"
checkbox input "true"
click at [721, 399] on icon at bounding box center [726, 400] width 13 height 12
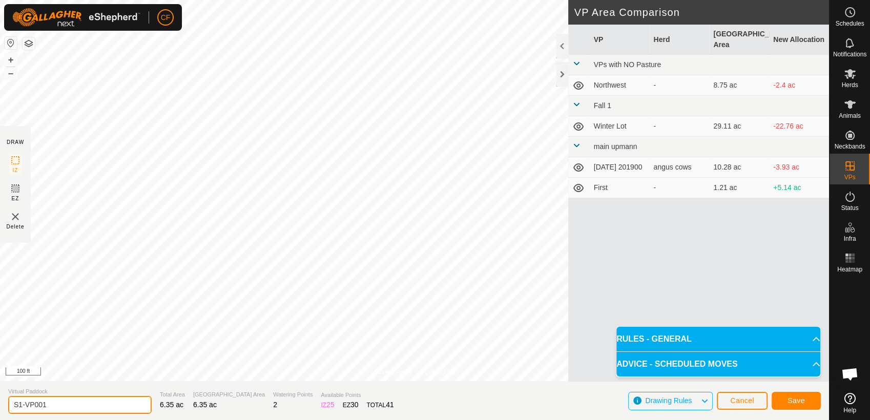
click at [60, 404] on input "S1-VP001" at bounding box center [79, 405] width 143 height 18
type input "S2"
click at [795, 399] on span "Save" at bounding box center [795, 400] width 17 height 8
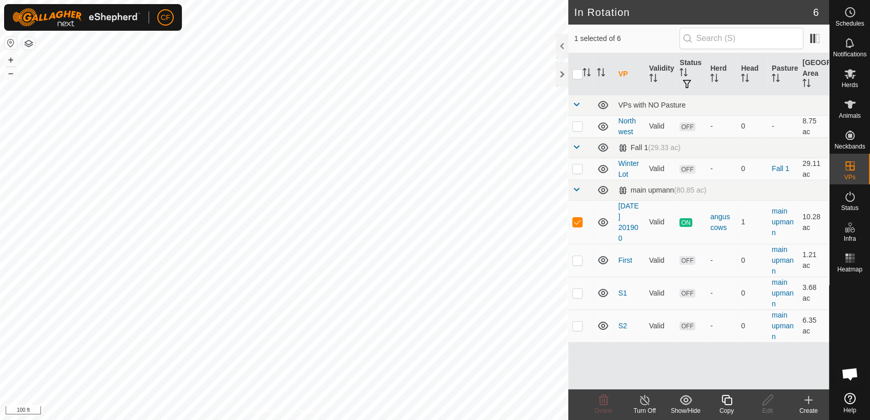
checkbox input "false"
checkbox input "true"
click at [725, 402] on icon at bounding box center [726, 400] width 13 height 12
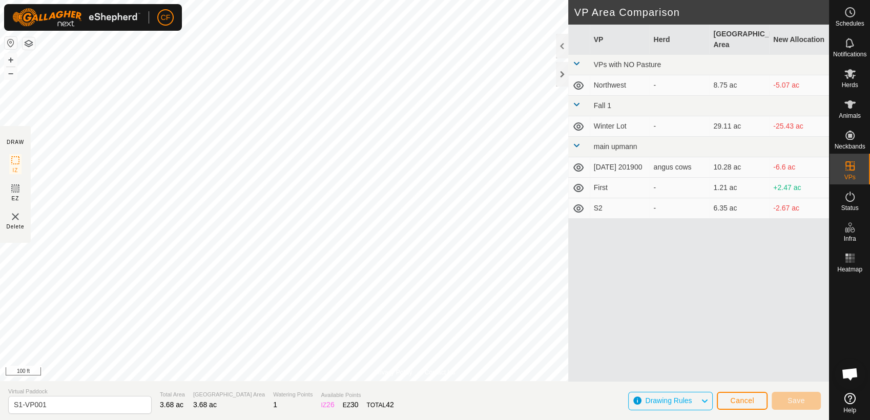
click at [642, 309] on div "VP Herd Grazing Area New Allocation VPs with NO Pasture Northwest - 8.75 ac -5.…" at bounding box center [698, 203] width 261 height 357
click at [739, 401] on span "Cancel" at bounding box center [742, 400] width 24 height 8
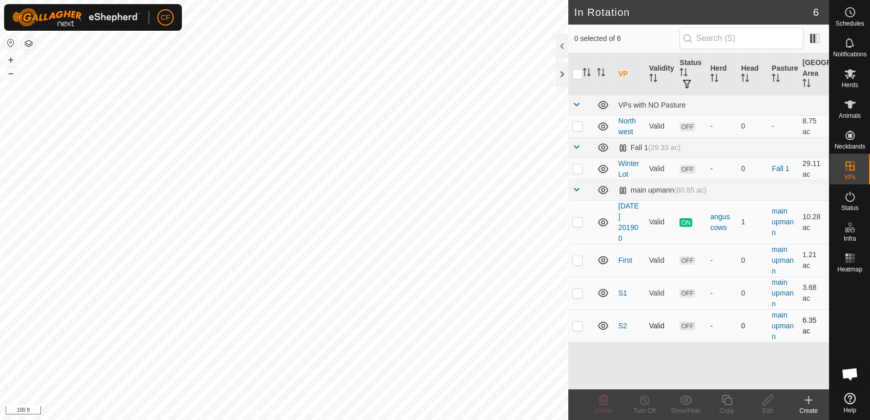
checkbox input "true"
click at [725, 397] on icon at bounding box center [726, 400] width 13 height 12
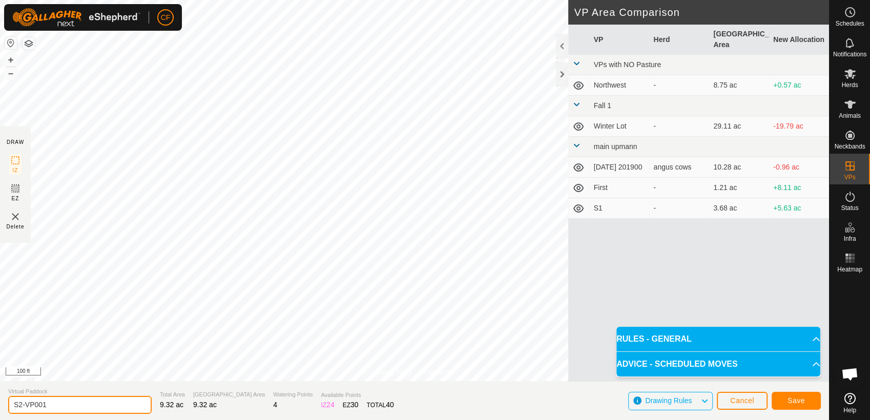
click at [55, 405] on input "S2-VP001" at bounding box center [79, 405] width 143 height 18
type input "S"
type input "S3"
click at [798, 401] on span "Save" at bounding box center [795, 400] width 17 height 8
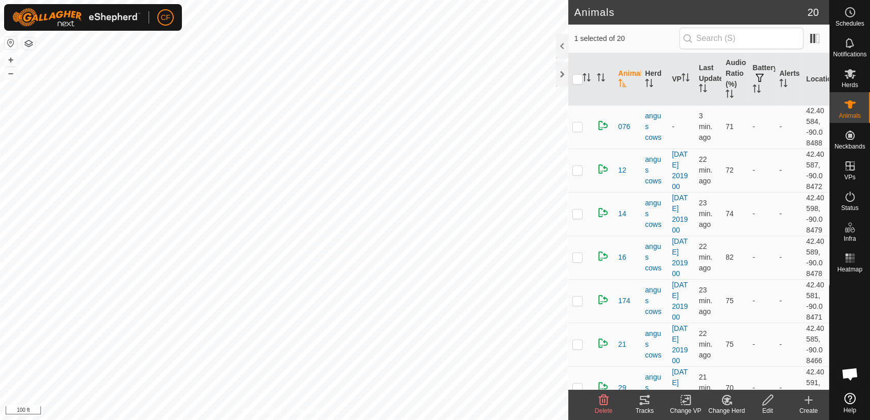
checkbox input "false"
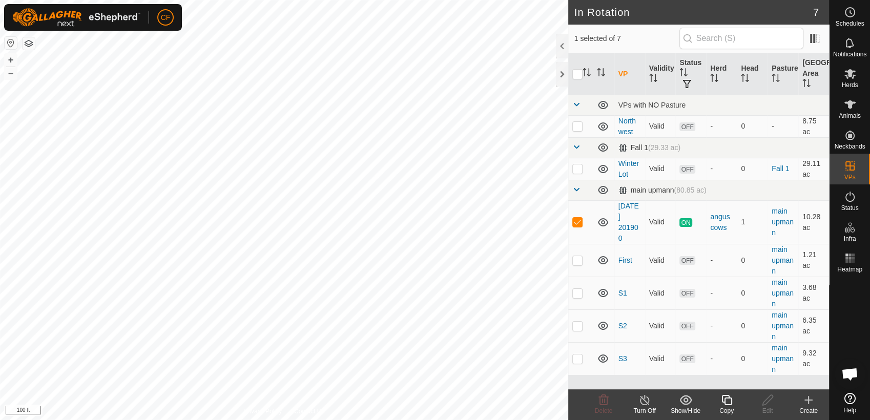
checkbox input "false"
checkbox input "true"
click at [850, 78] on icon at bounding box center [850, 74] width 12 height 12
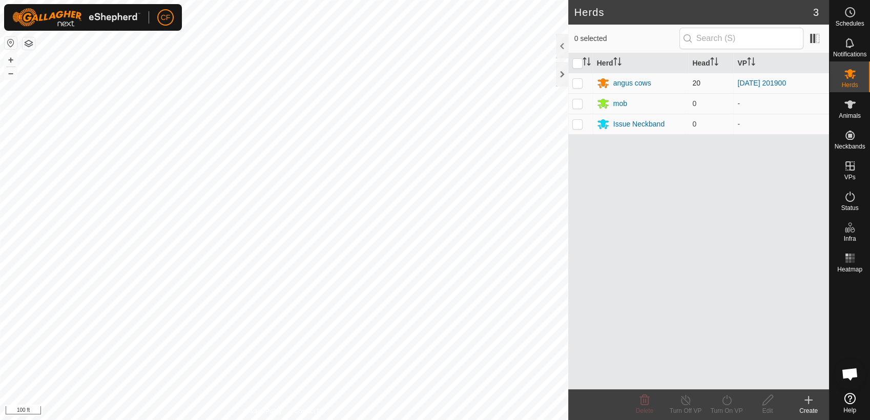
click at [576, 84] on p-checkbox at bounding box center [577, 83] width 10 height 8
checkbox input "true"
click at [619, 105] on div "mob" at bounding box center [620, 103] width 14 height 11
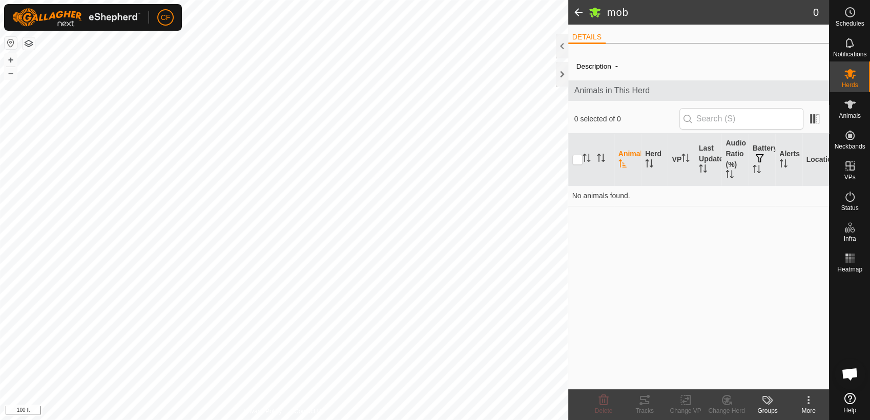
click at [576, 9] on span at bounding box center [578, 12] width 20 height 25
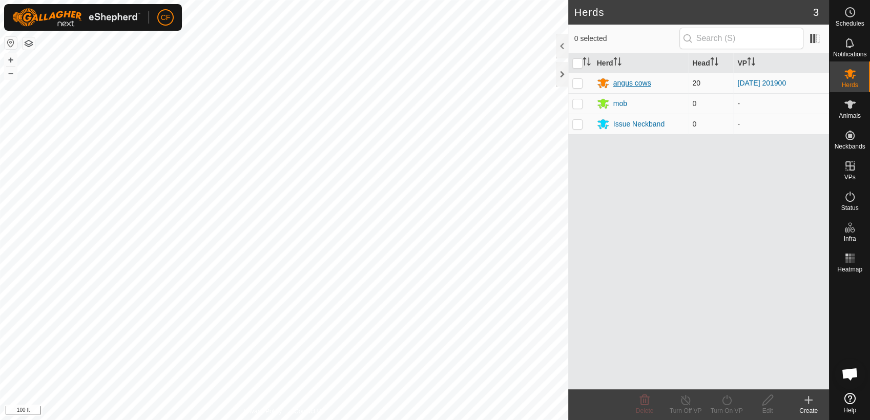
click at [631, 85] on div "angus cows" at bounding box center [632, 83] width 38 height 11
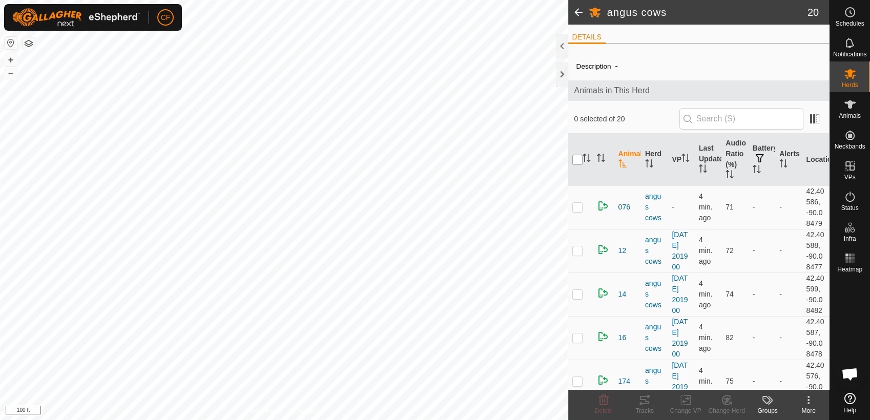
click at [578, 158] on input "checkbox" at bounding box center [577, 160] width 10 height 10
checkbox input "true"
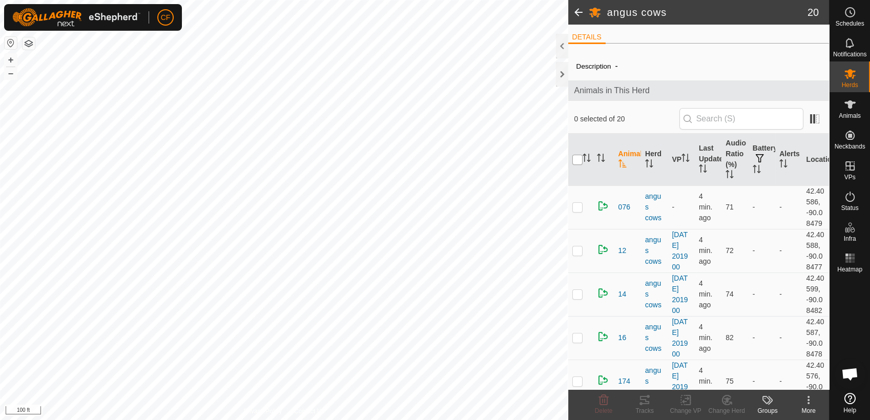
checkbox input "true"
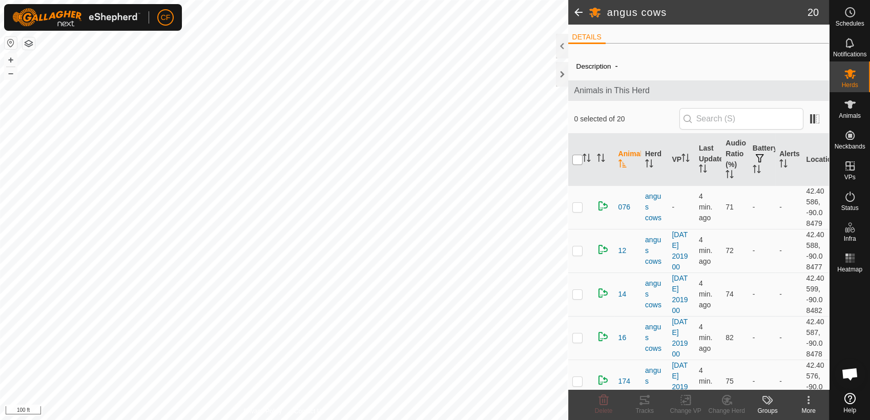
checkbox input "true"
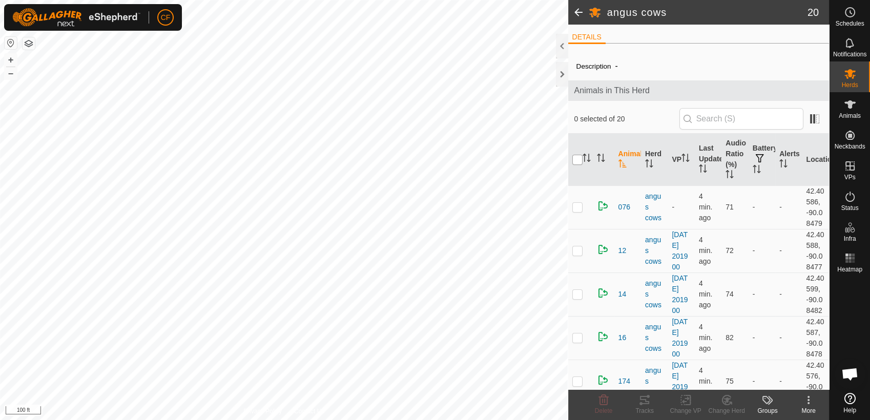
checkbox input "true"
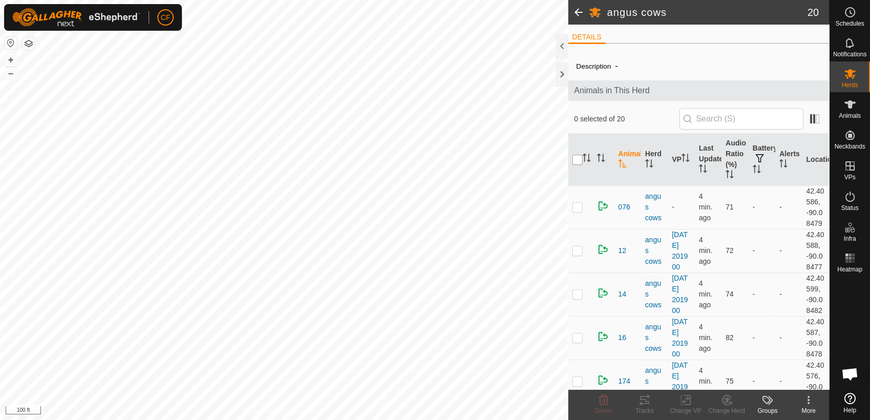
checkbox input "true"
click at [683, 404] on icon at bounding box center [685, 400] width 13 height 12
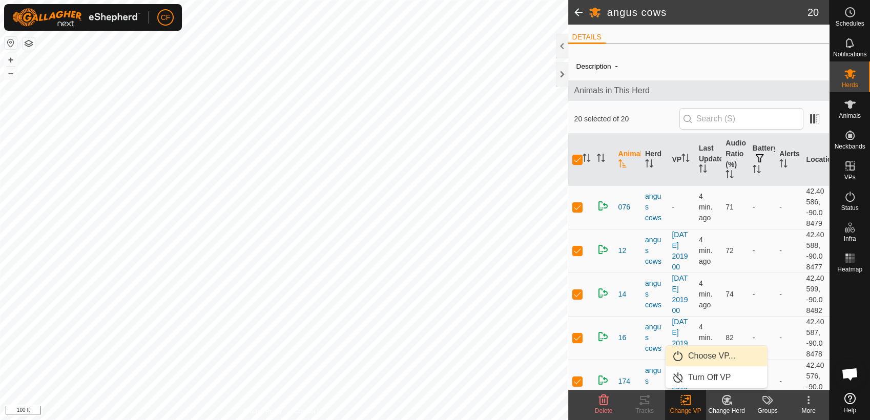
click at [694, 354] on link "Choose VP..." at bounding box center [715, 356] width 101 height 20
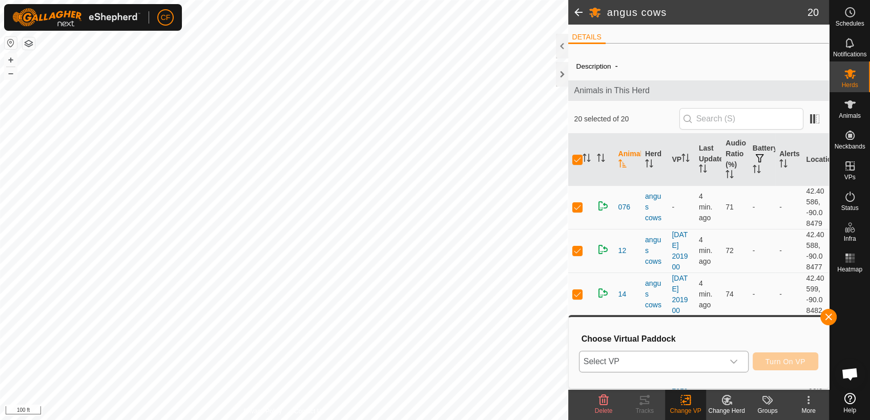
click at [738, 364] on icon "dropdown trigger" at bounding box center [733, 362] width 8 height 8
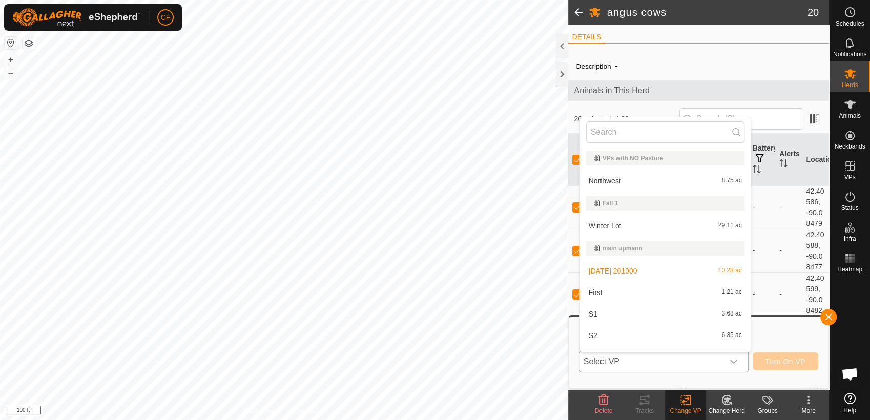
scroll to position [15, 0]
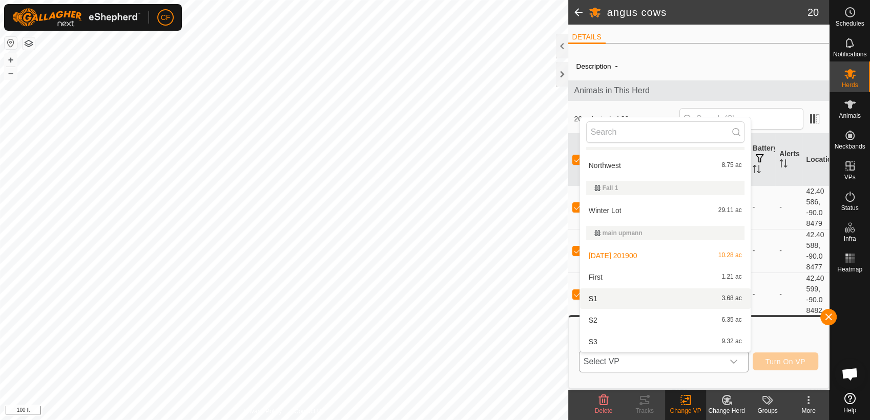
click at [638, 298] on li "S1 3.68 ac" at bounding box center [665, 298] width 171 height 20
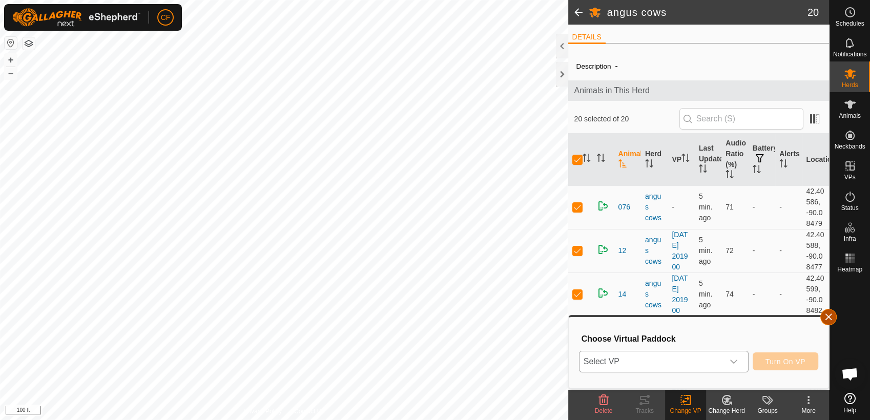
click at [830, 318] on button "button" at bounding box center [828, 317] width 16 height 16
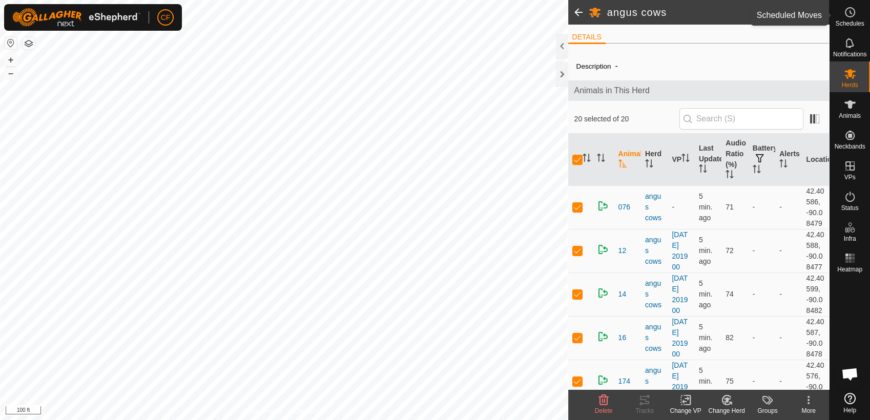
click at [848, 16] on circle at bounding box center [849, 12] width 9 height 9
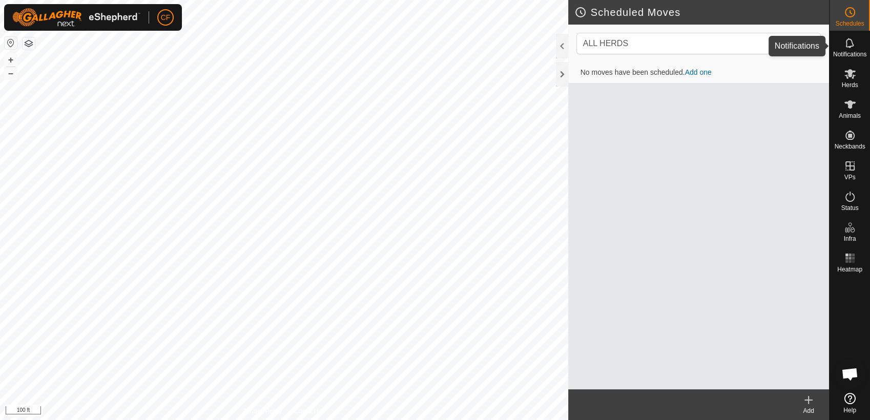
click at [850, 38] on icon at bounding box center [850, 43] width 12 height 12
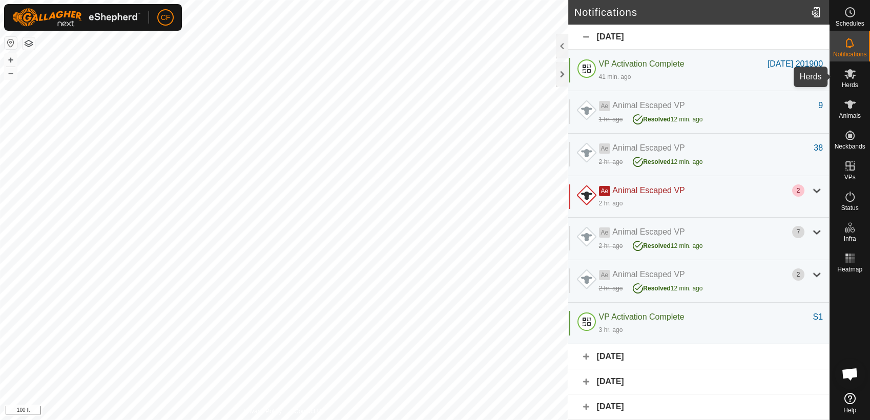
click at [851, 83] on span "Herds" at bounding box center [849, 85] width 16 height 6
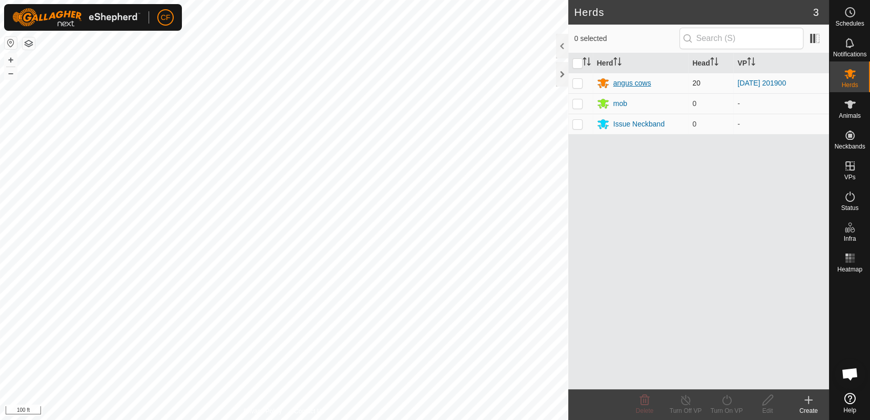
click at [637, 82] on div "angus cows" at bounding box center [632, 83] width 38 height 11
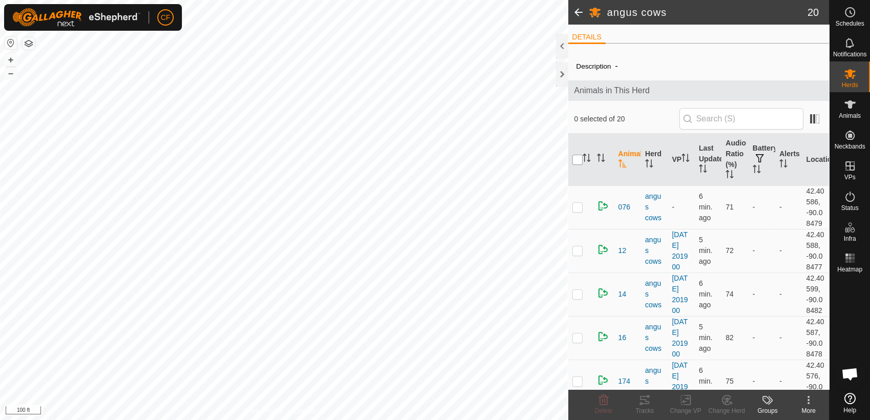
click at [575, 158] on input "checkbox" at bounding box center [577, 160] width 10 height 10
checkbox input "true"
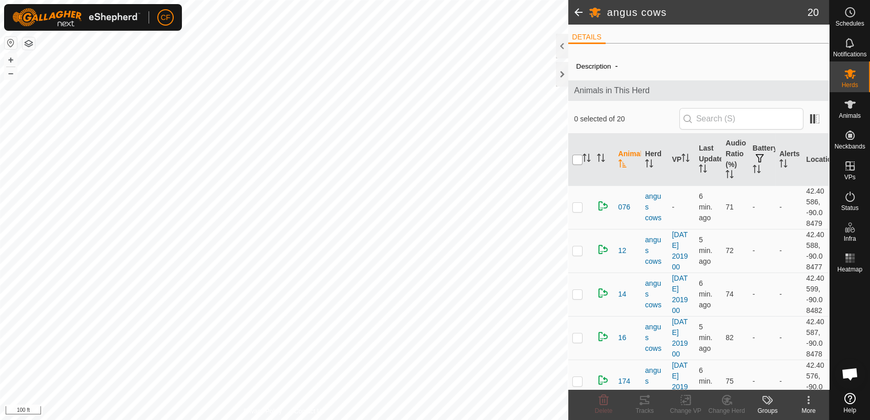
checkbox input "true"
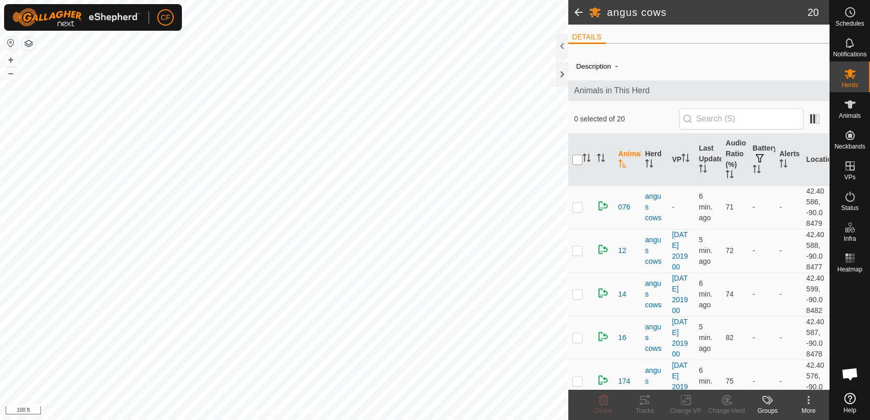
checkbox input "true"
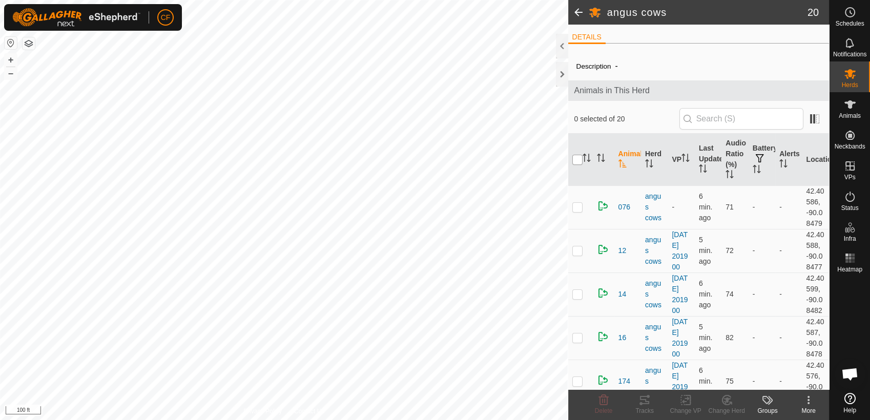
checkbox input "true"
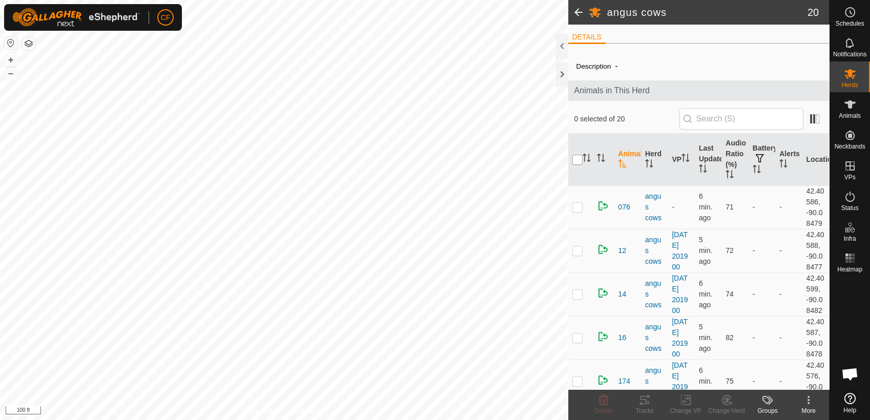
checkbox input "true"
click at [682, 402] on icon at bounding box center [685, 400] width 7 height 7
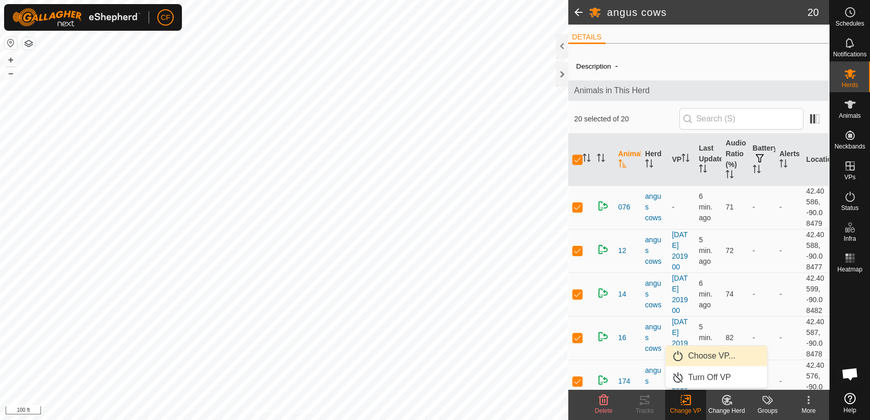
click at [703, 358] on link "Choose VP..." at bounding box center [715, 356] width 101 height 20
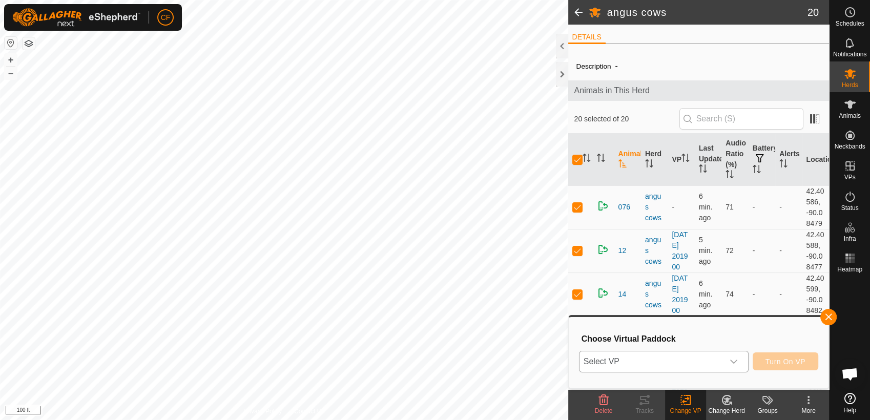
click at [734, 360] on icon "dropdown trigger" at bounding box center [733, 362] width 8 height 8
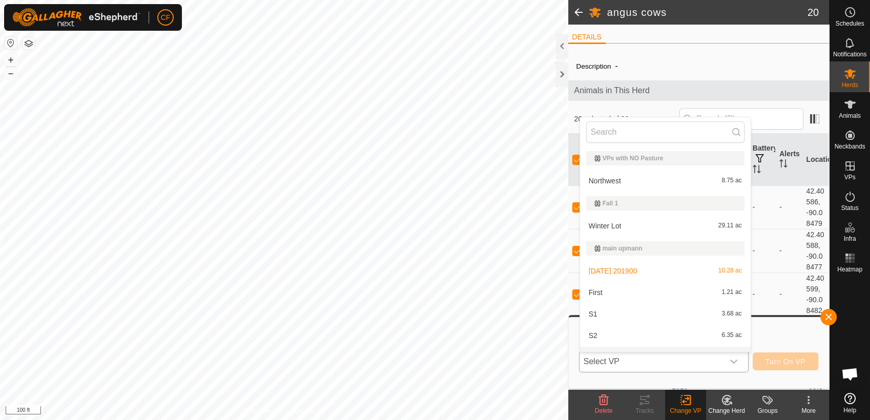
scroll to position [15, 0]
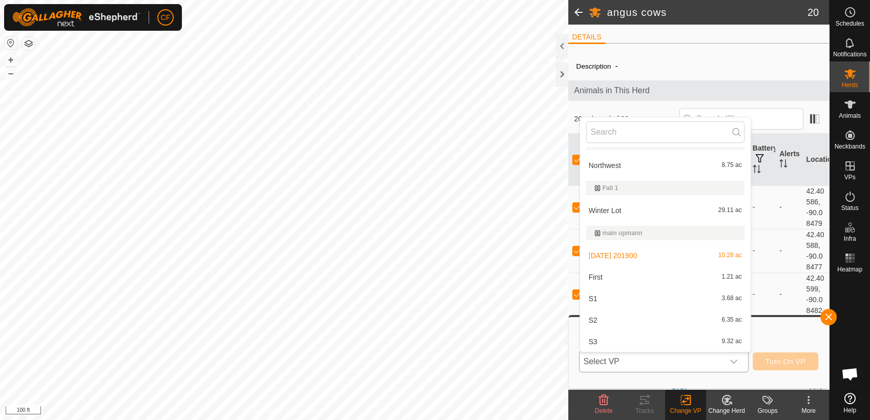
click at [653, 297] on li "S1 3.68 ac" at bounding box center [665, 298] width 171 height 20
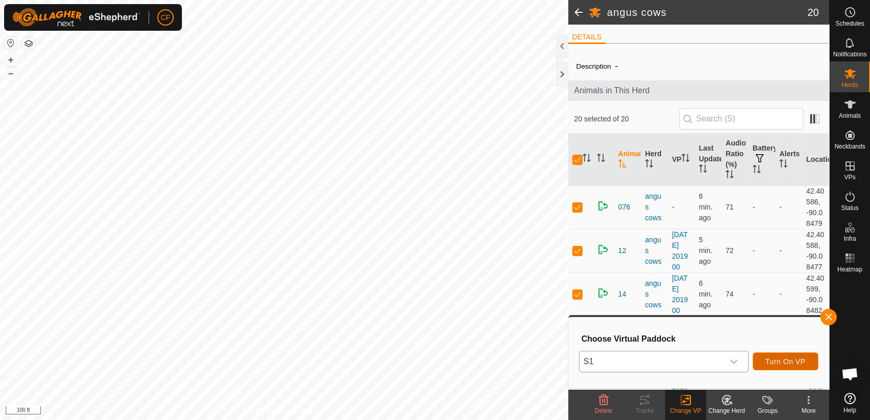
click at [778, 363] on span "Turn On VP" at bounding box center [785, 362] width 40 height 8
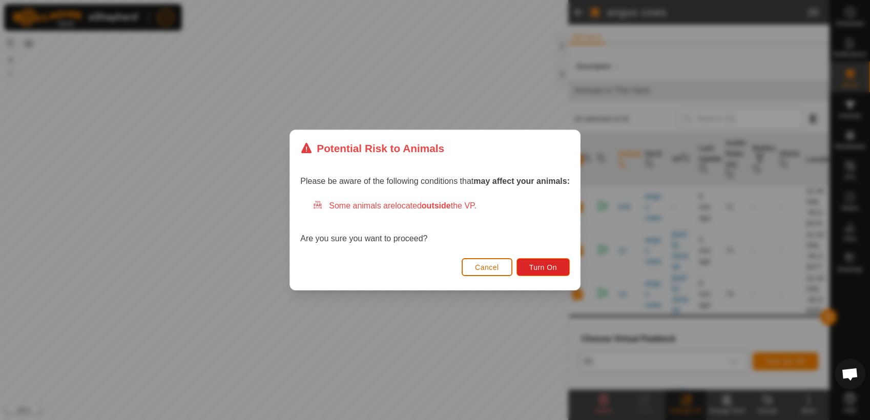
click at [480, 268] on span "Cancel" at bounding box center [487, 267] width 24 height 8
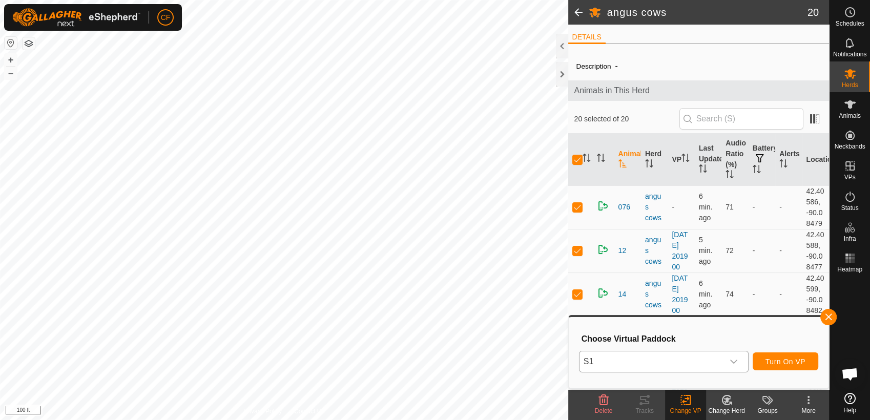
click at [808, 405] on icon at bounding box center [808, 400] width 12 height 12
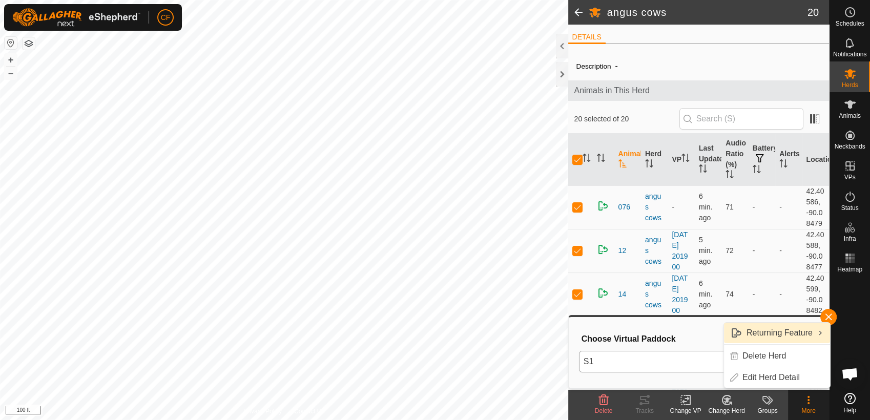
click at [779, 333] on link "Returning Feature" at bounding box center [777, 333] width 106 height 20
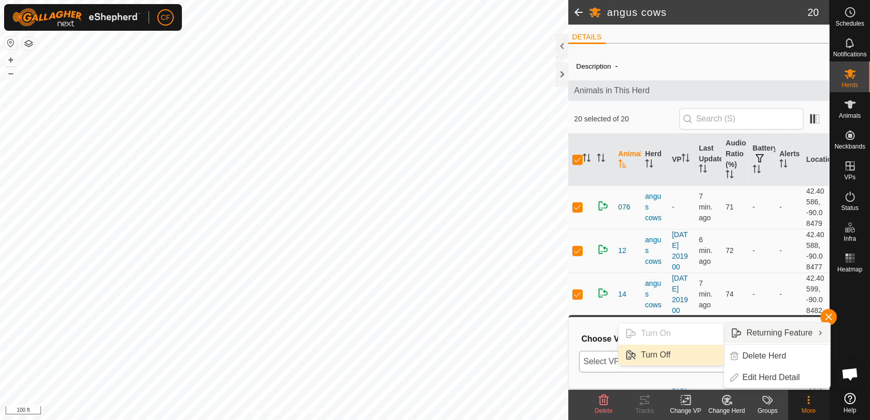
click at [661, 357] on link "Turn Off" at bounding box center [670, 355] width 105 height 20
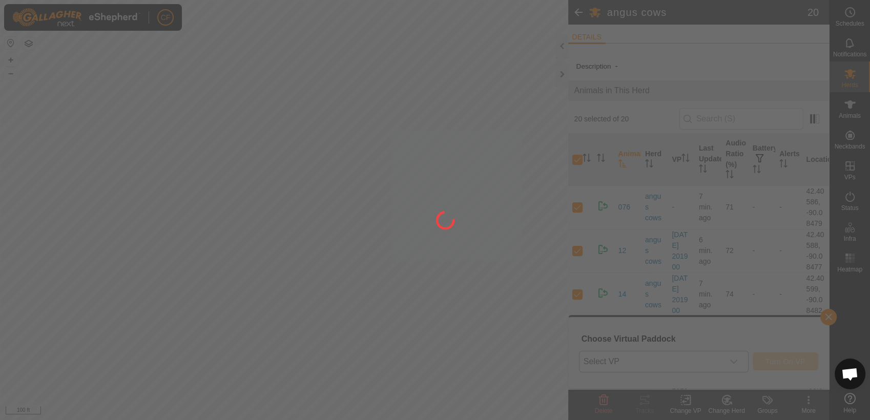
checkbox input "false"
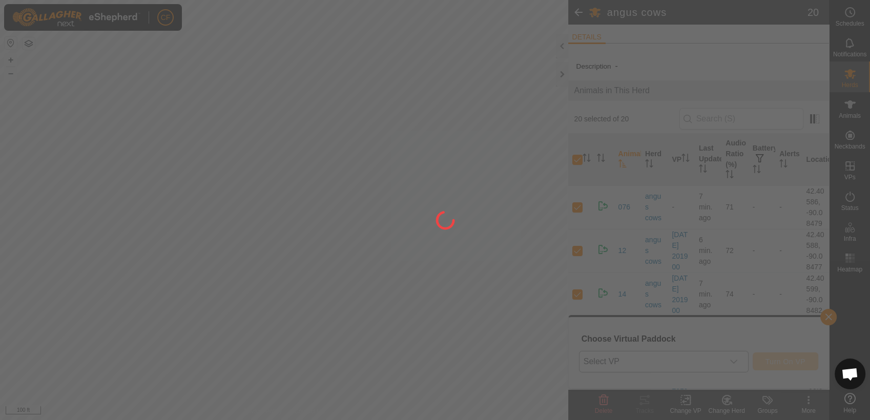
checkbox input "false"
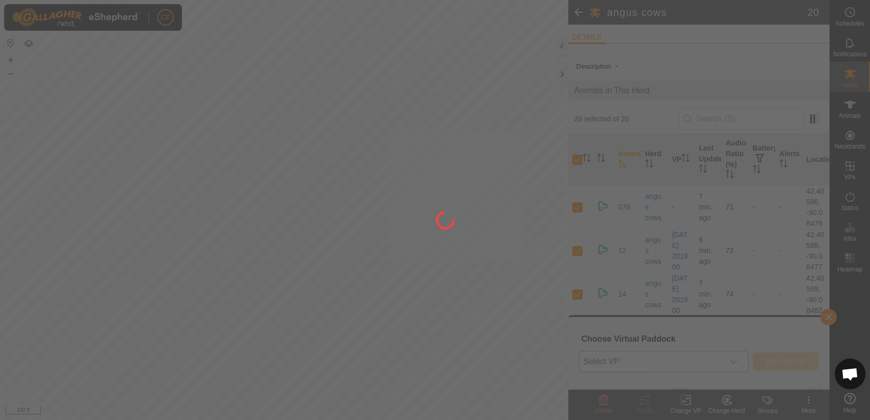
checkbox input "false"
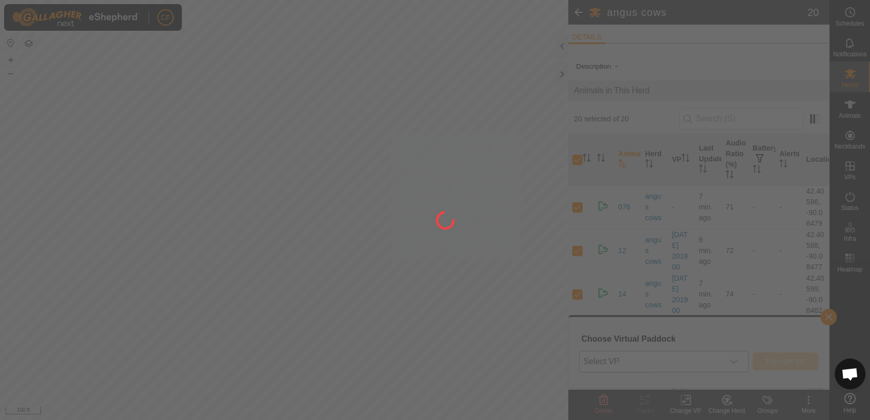
checkbox input "false"
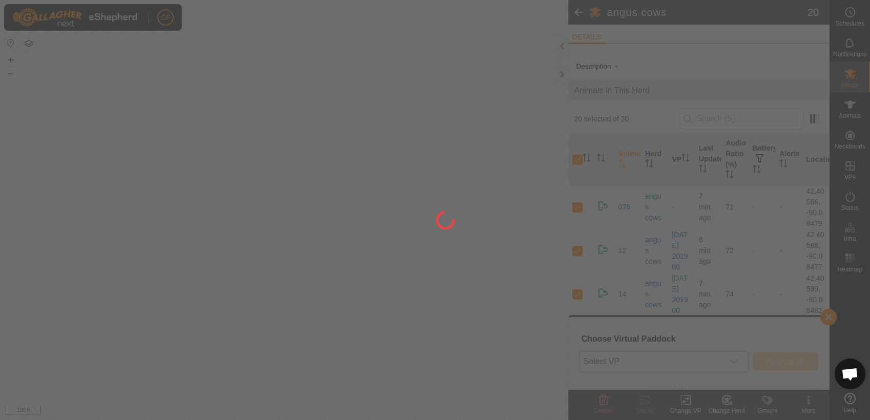
checkbox input "false"
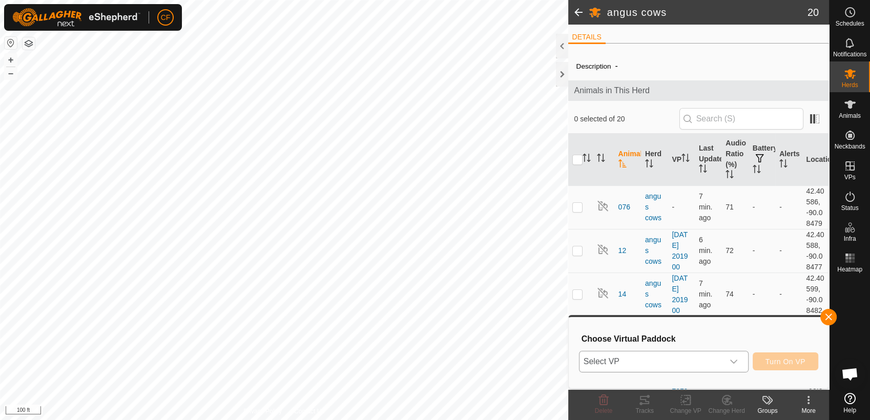
click at [735, 364] on icon "dropdown trigger" at bounding box center [733, 362] width 8 height 8
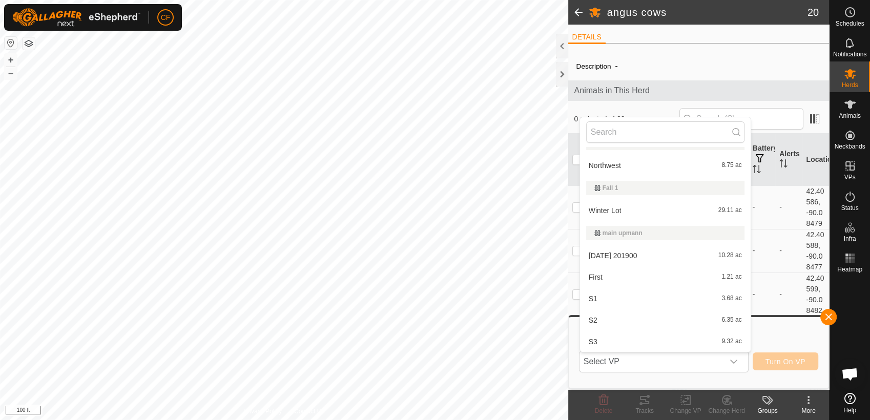
click at [660, 301] on li "S1 3.68 ac" at bounding box center [665, 298] width 171 height 20
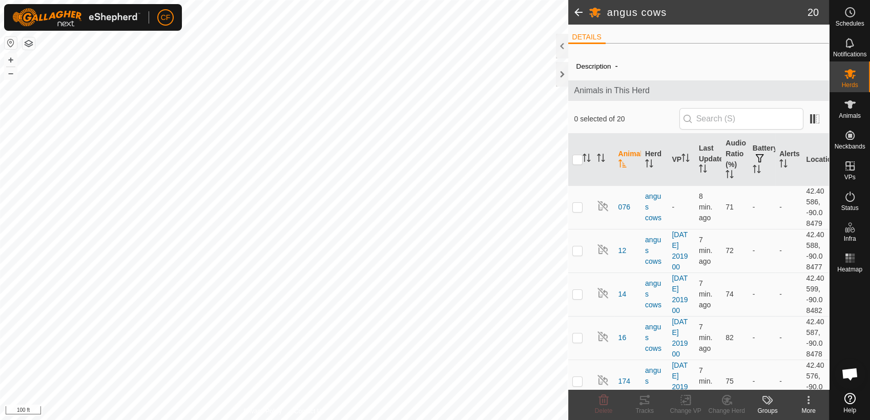
scroll to position [3862, 0]
click at [812, 403] on icon at bounding box center [808, 400] width 12 height 12
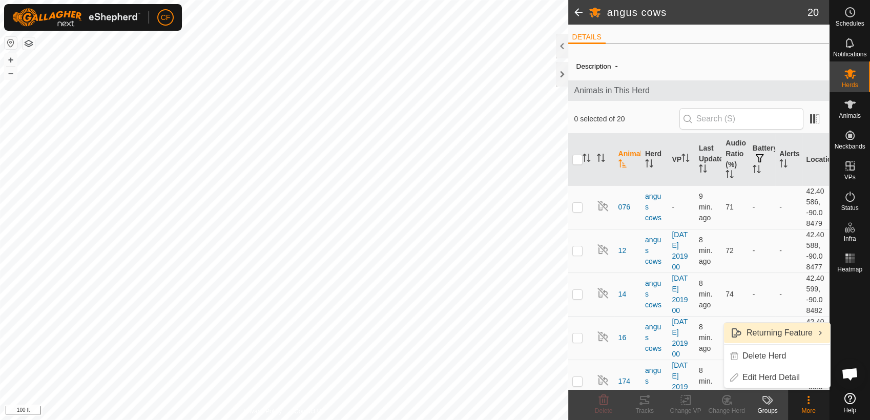
click at [799, 336] on link "Returning Feature" at bounding box center [777, 333] width 106 height 20
click at [770, 333] on link "Returning Feature" at bounding box center [777, 333] width 106 height 20
click at [774, 333] on link "Returning Feature" at bounding box center [777, 333] width 106 height 20
click at [573, 161] on input "checkbox" at bounding box center [577, 160] width 10 height 10
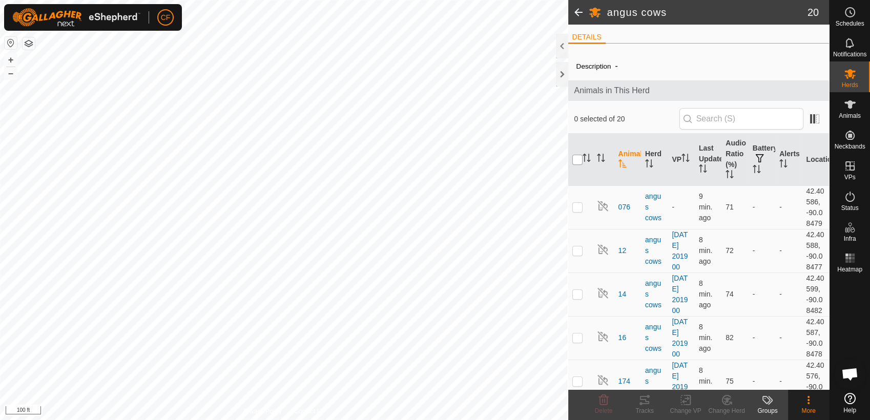
checkbox input "true"
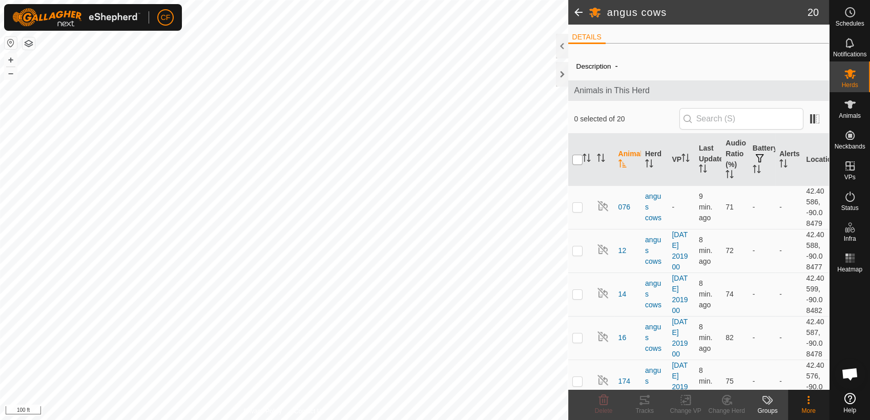
checkbox input "true"
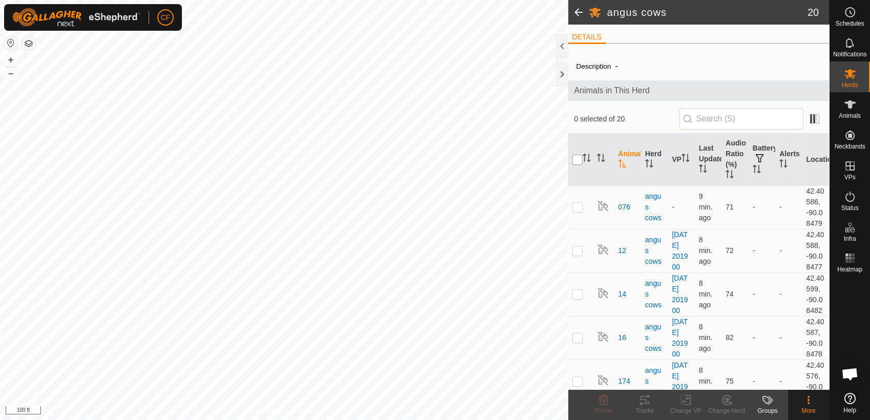
checkbox input "true"
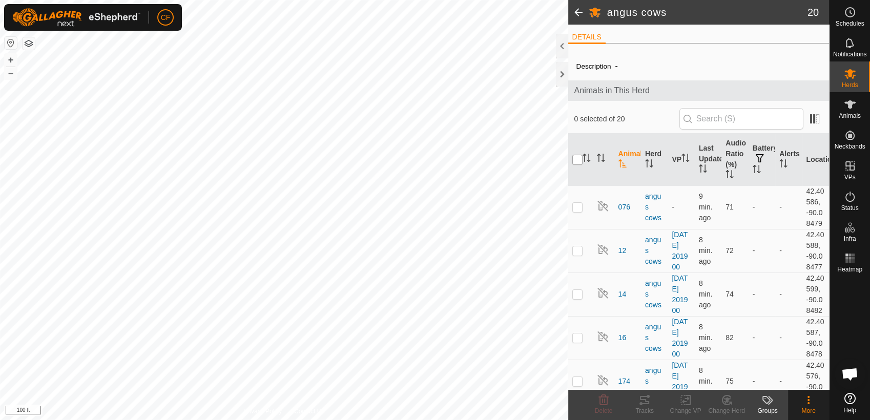
checkbox input "true"
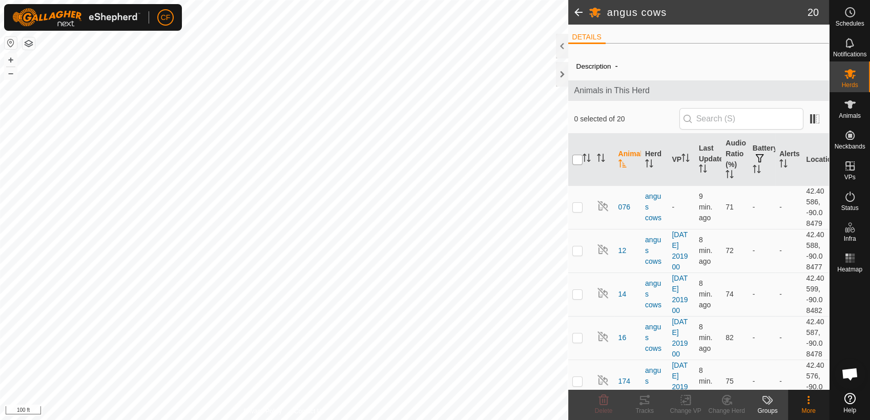
checkbox input "true"
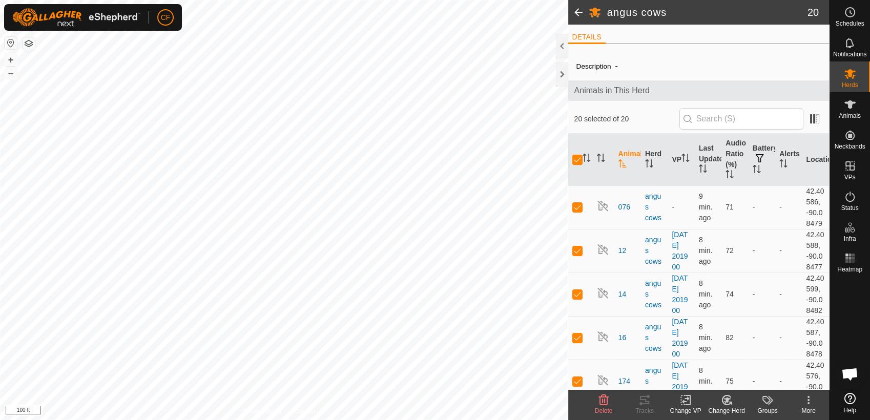
click at [803, 404] on icon at bounding box center [808, 400] width 12 height 12
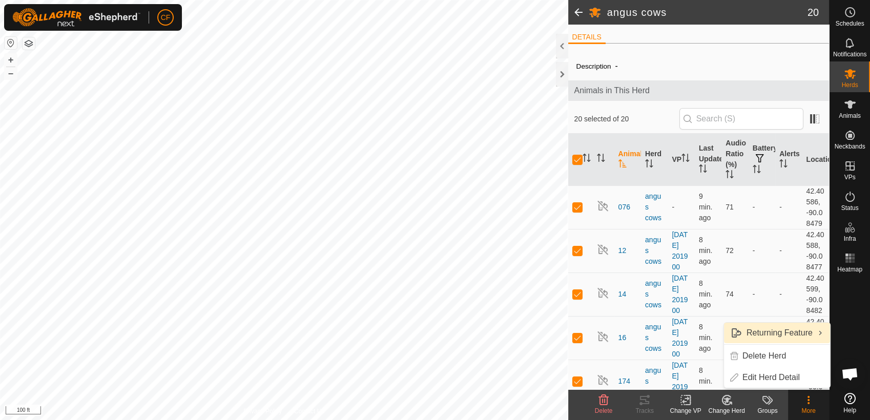
click at [784, 329] on link "Returning Feature" at bounding box center [777, 333] width 106 height 20
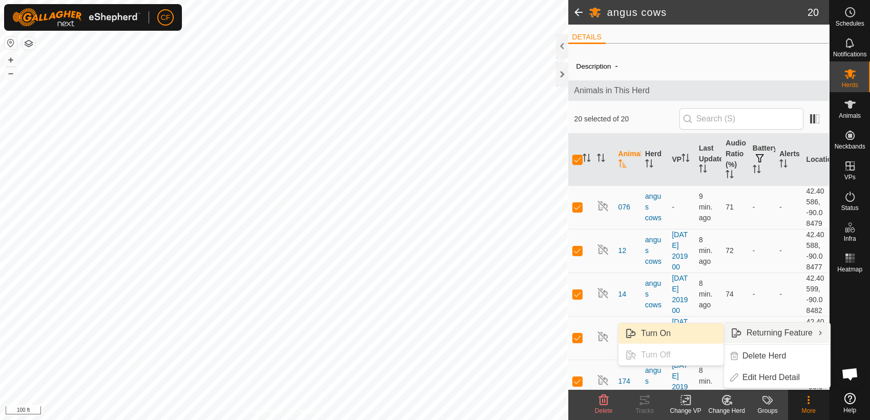
click at [683, 332] on link "Turn On" at bounding box center [670, 333] width 105 height 20
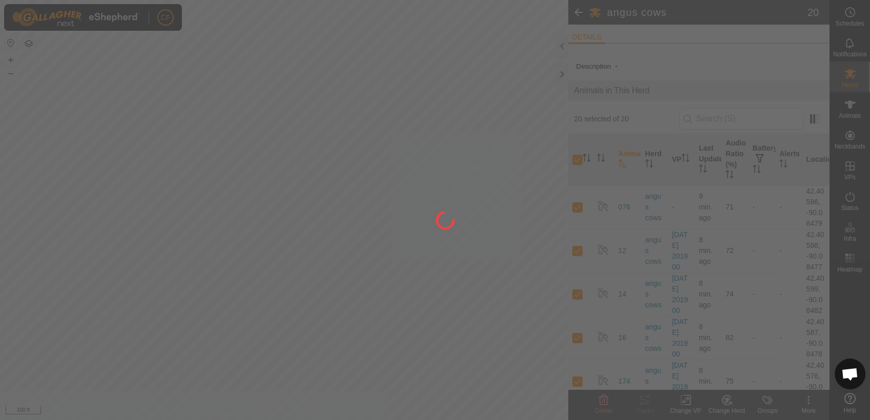
checkbox input "false"
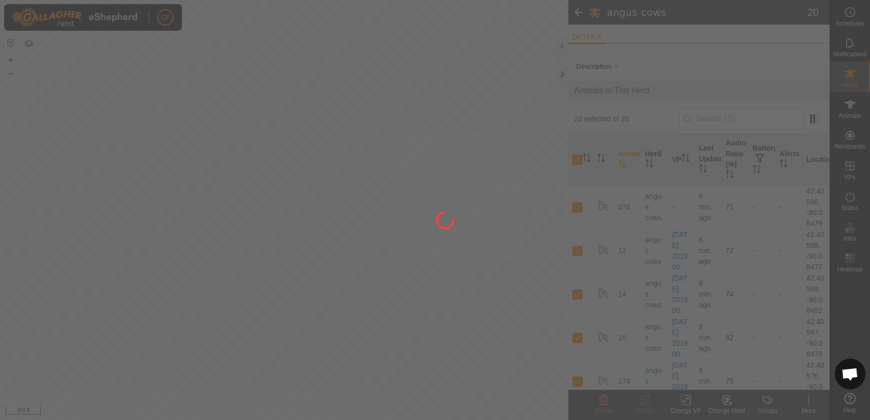
checkbox input "false"
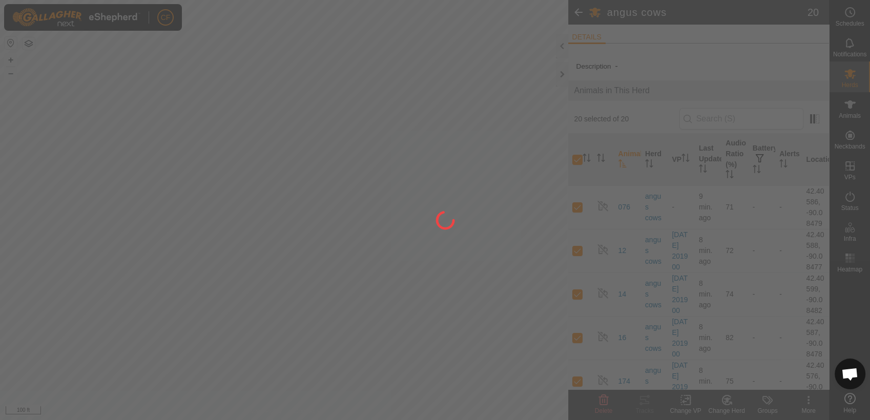
checkbox input "false"
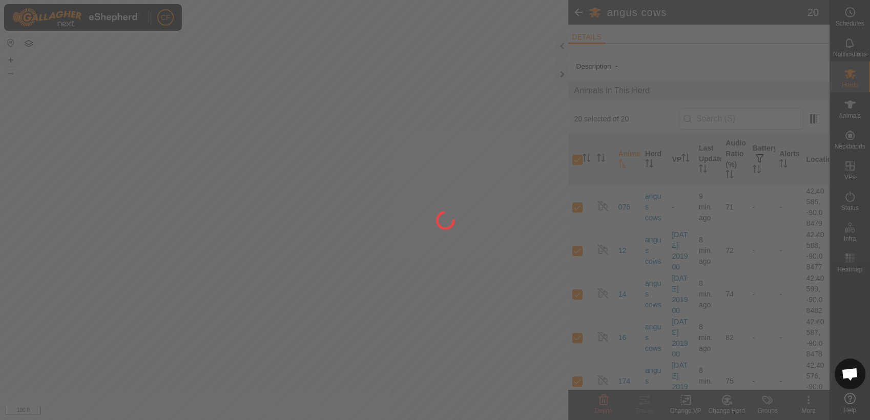
checkbox input "false"
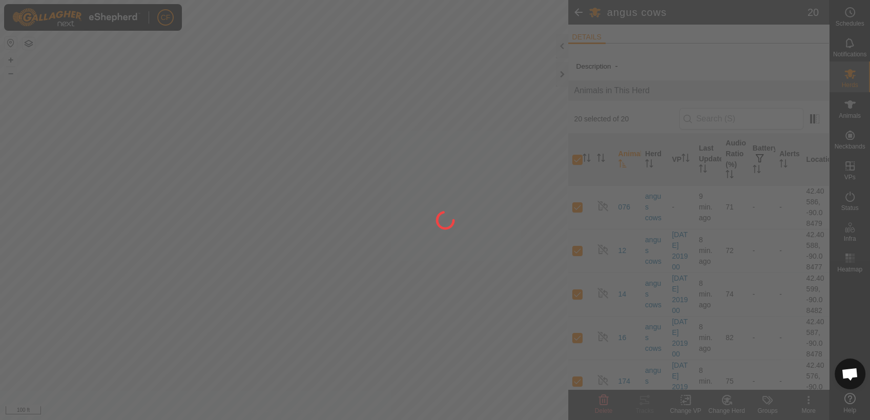
checkbox input "false"
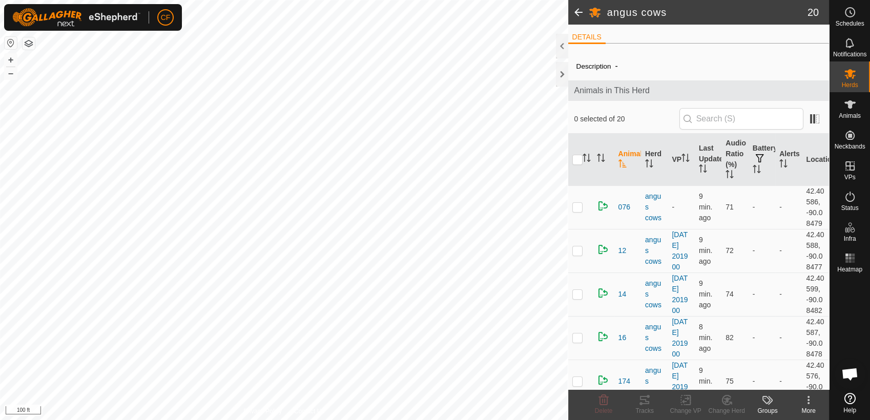
scroll to position [3862, 0]
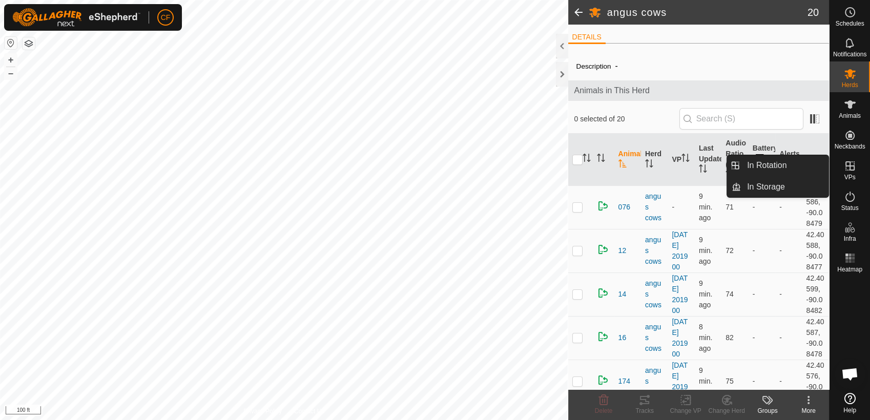
click at [848, 164] on icon at bounding box center [850, 166] width 12 height 12
click at [812, 167] on link "In Rotation" at bounding box center [785, 165] width 88 height 20
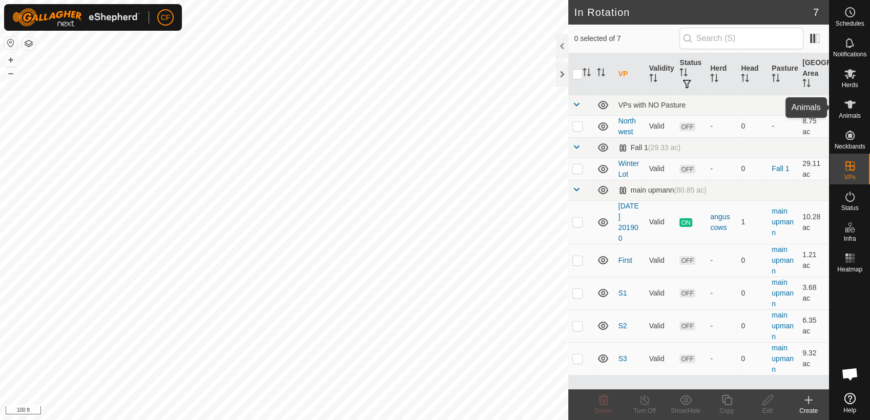
click at [844, 100] on icon at bounding box center [850, 104] width 12 height 12
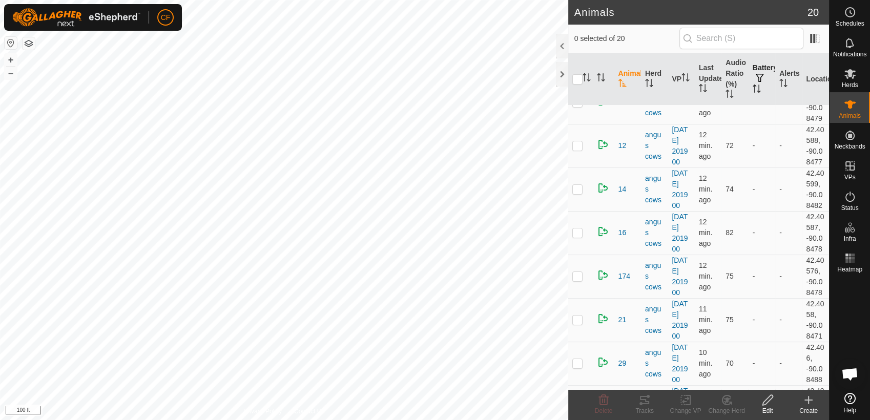
scroll to position [25, 0]
click at [809, 43] on span at bounding box center [814, 38] width 16 height 16
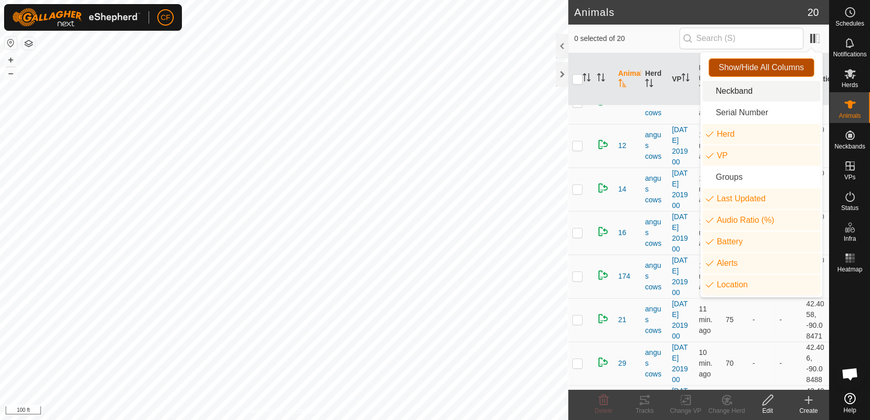
click at [757, 68] on span "Show/Hide All Columns" at bounding box center [761, 67] width 85 height 9
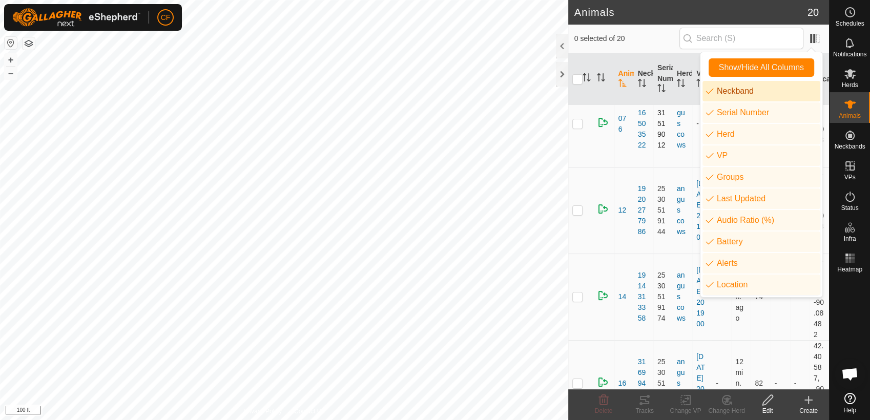
click at [598, 148] on td at bounding box center [604, 123] width 22 height 87
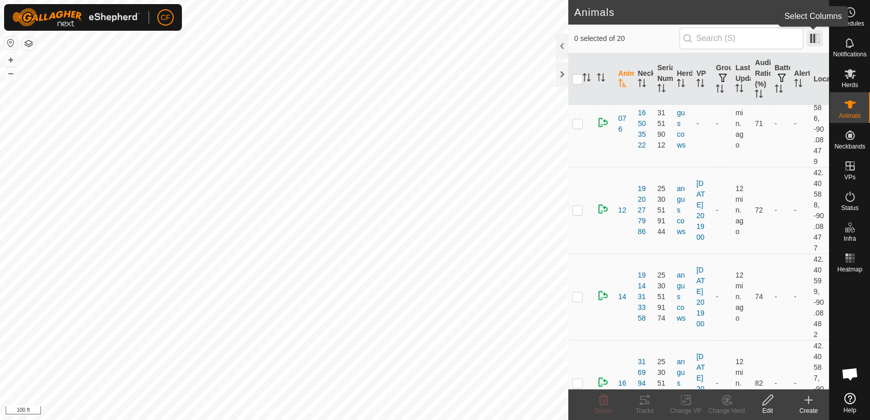
click at [815, 37] on span at bounding box center [814, 38] width 16 height 16
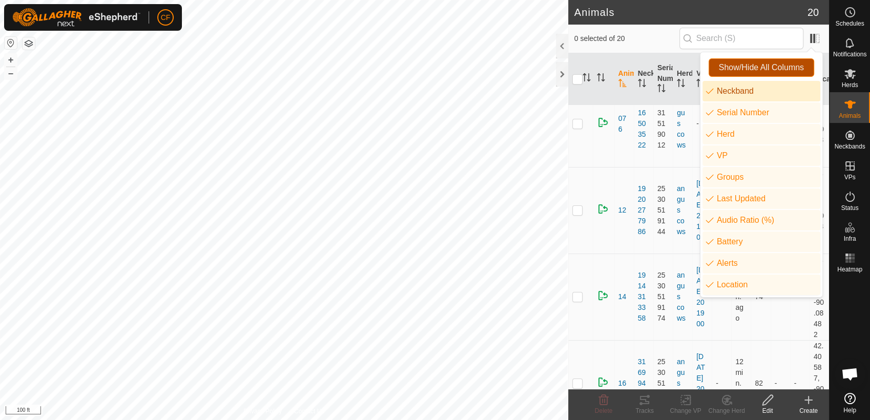
click at [762, 72] on span "Show/Hide All Columns" at bounding box center [761, 67] width 85 height 9
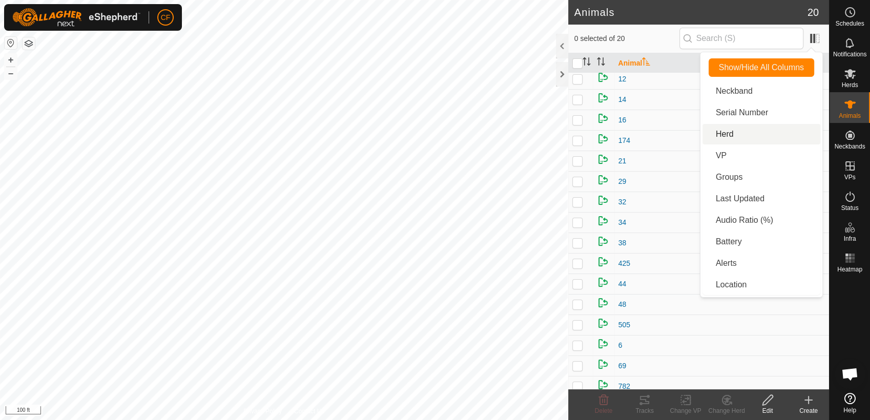
click at [741, 136] on li "Herd" at bounding box center [761, 134] width 118 height 20
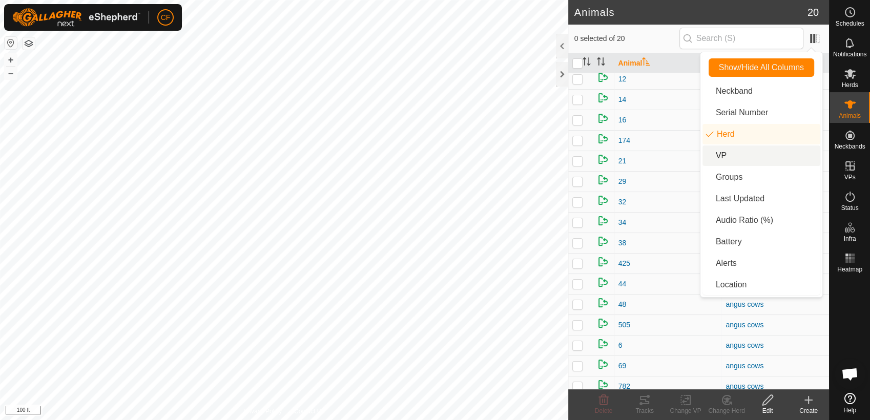
click at [741, 155] on li "VP" at bounding box center [761, 155] width 118 height 20
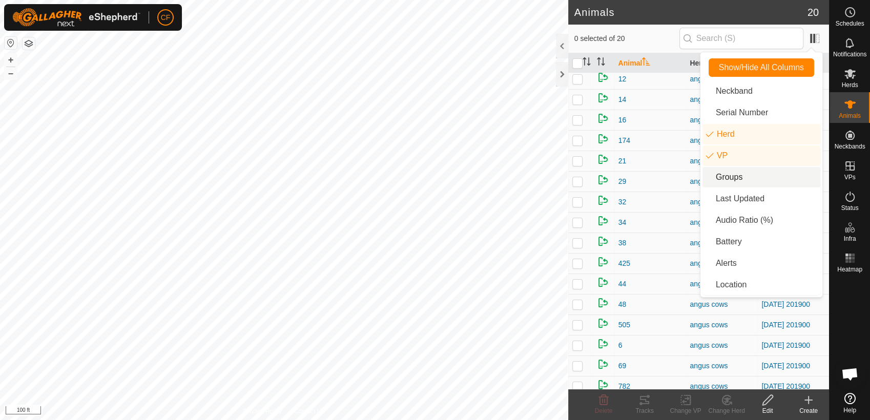
click at [750, 180] on li "Groups" at bounding box center [761, 177] width 118 height 20
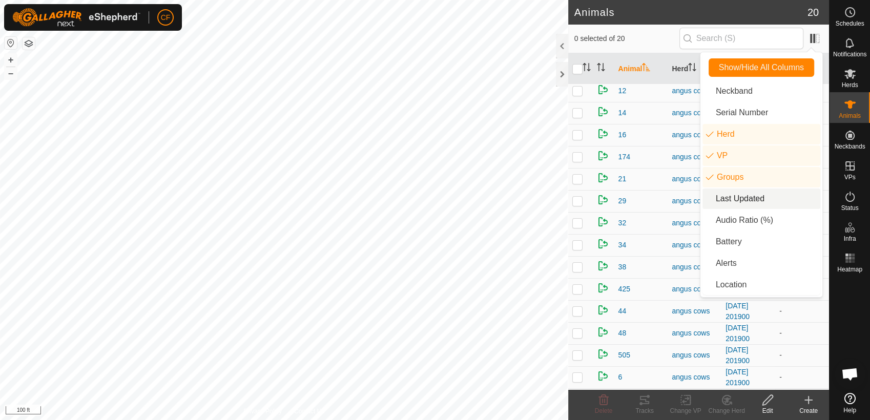
click at [751, 199] on li "Last Updated" at bounding box center [761, 199] width 118 height 20
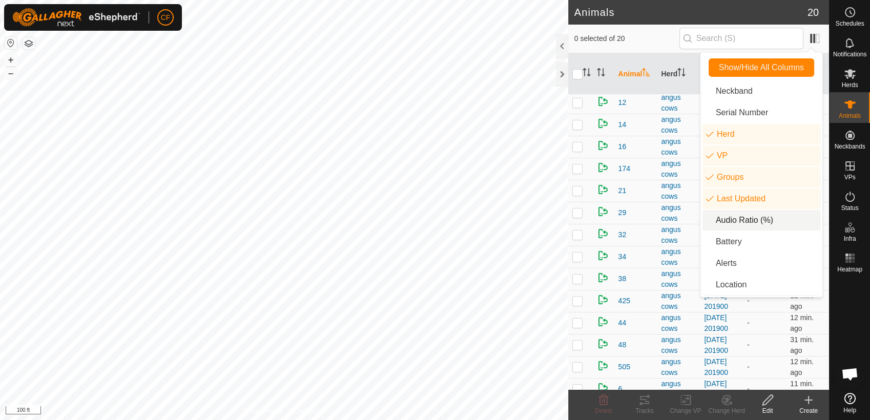
click at [750, 222] on li "Audio Ratio (%)" at bounding box center [761, 220] width 118 height 20
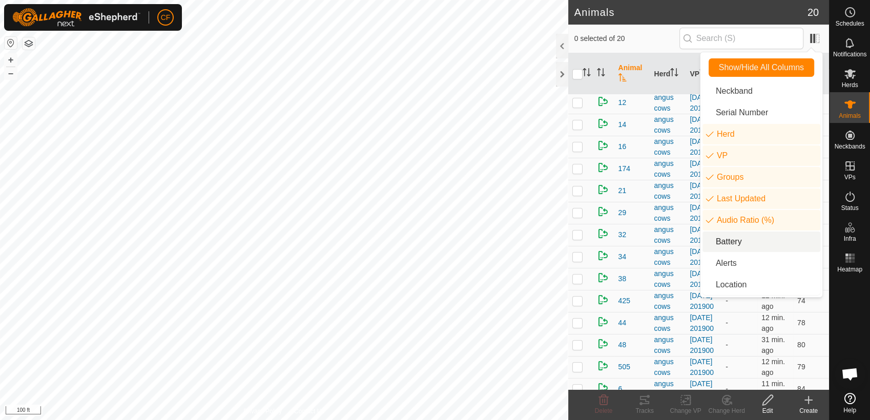
click at [746, 244] on li "Battery" at bounding box center [761, 242] width 118 height 20
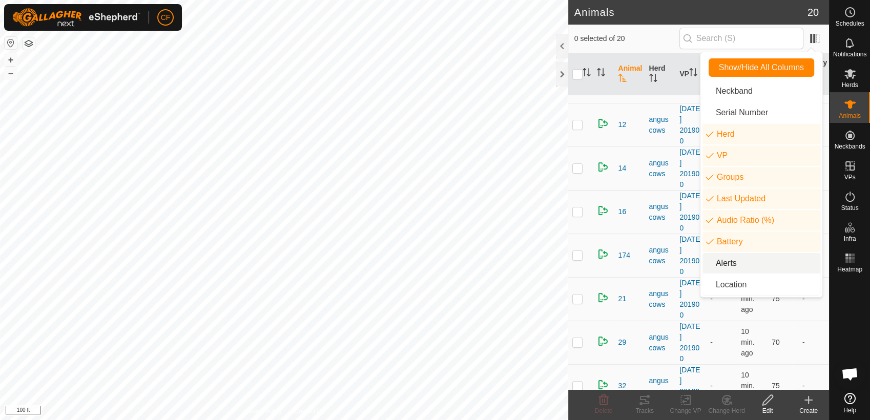
click at [742, 266] on li "Alerts" at bounding box center [761, 263] width 118 height 20
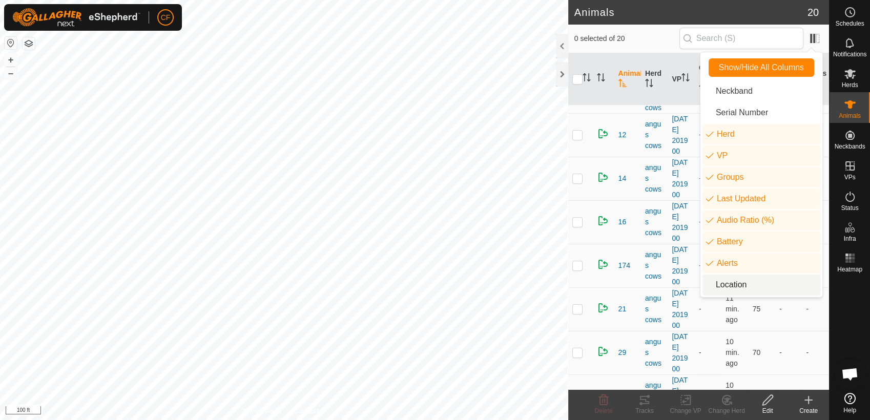
click at [746, 283] on li "Location" at bounding box center [761, 285] width 118 height 20
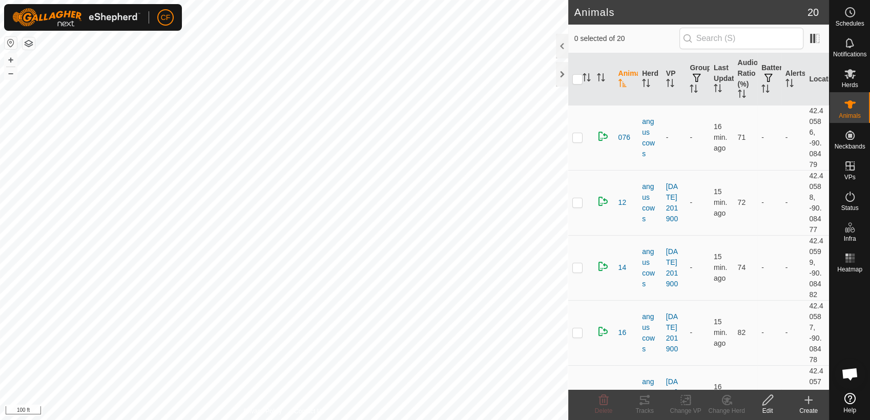
scroll to position [3862, 0]
checkbox input "true"
click at [644, 404] on icon at bounding box center [644, 400] width 9 height 8
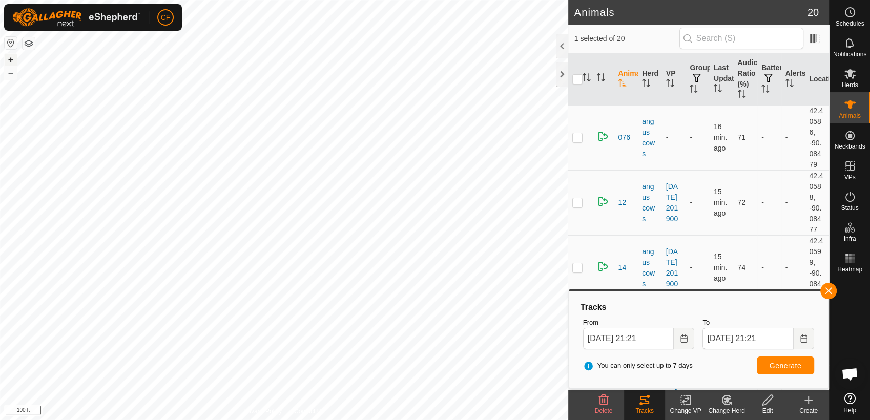
click at [11, 61] on button "+" at bounding box center [11, 60] width 12 height 12
click at [778, 367] on span "Generate" at bounding box center [785, 366] width 32 height 8
click at [828, 291] on button "button" at bounding box center [828, 291] width 16 height 16
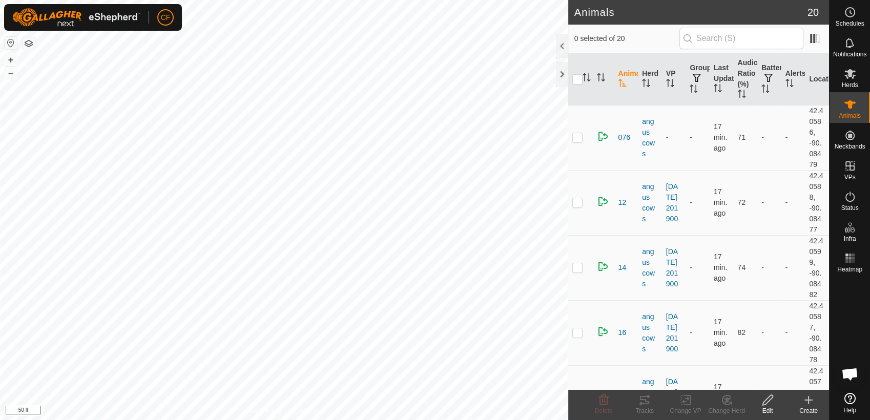
scroll to position [3862, 0]
